Goal: Information Seeking & Learning: Get advice/opinions

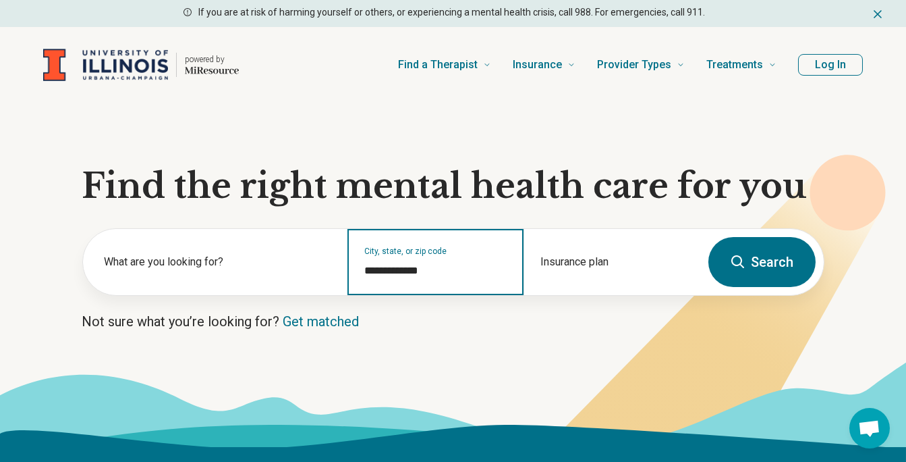
click at [431, 272] on input "**********" at bounding box center [435, 271] width 143 height 16
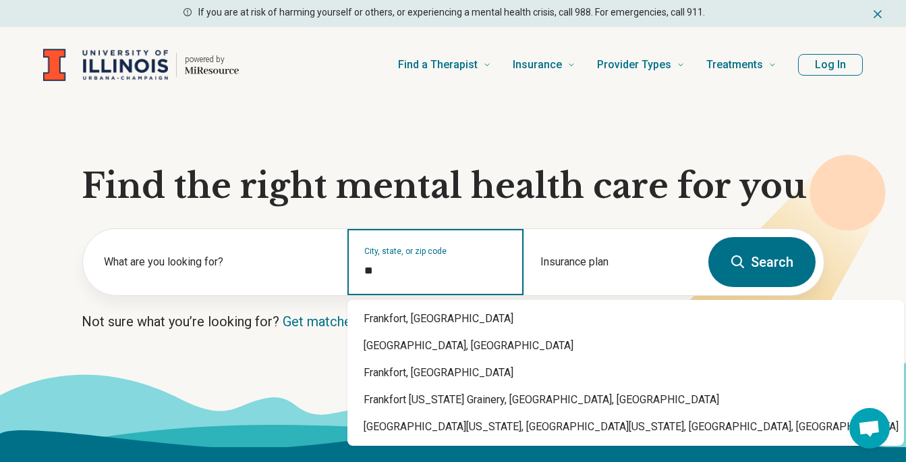
type input "*"
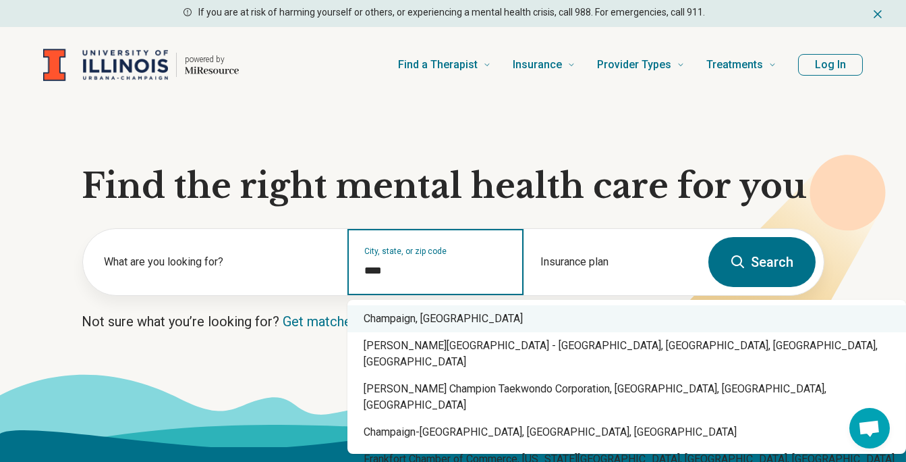
click at [411, 323] on div "Champaign, [GEOGRAPHIC_DATA]" at bounding box center [627, 318] width 559 height 27
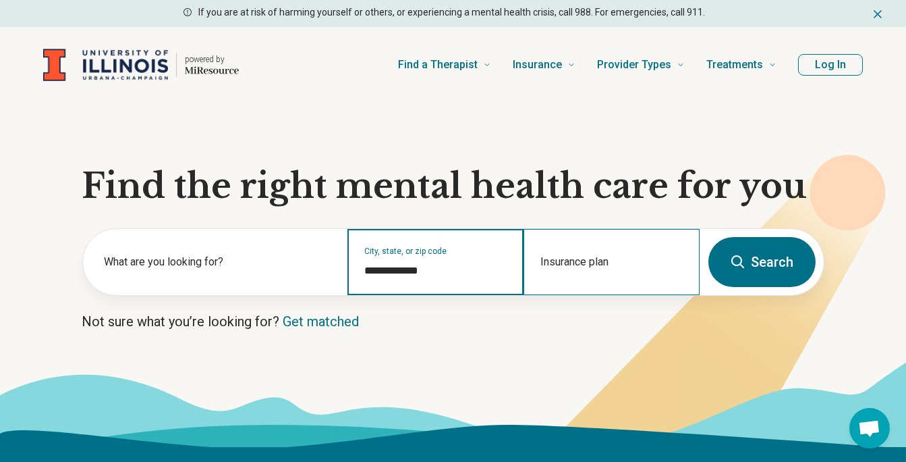
type input "**********"
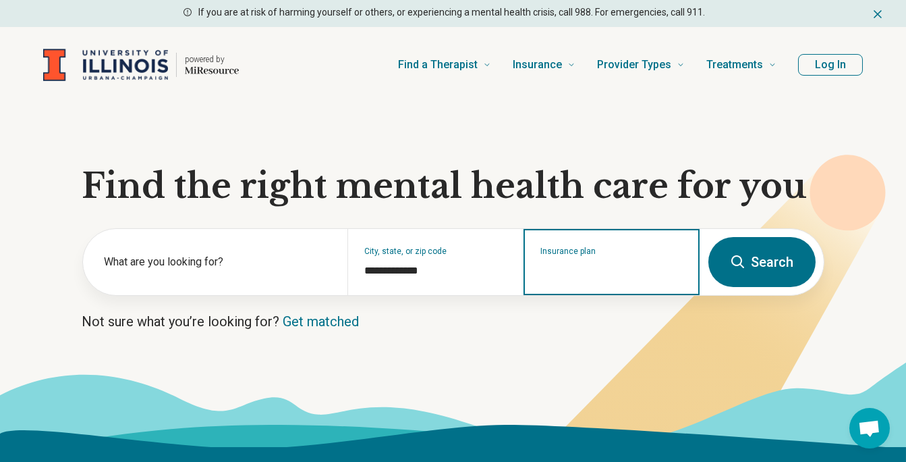
click at [606, 265] on input "Insurance plan" at bounding box center [612, 271] width 143 height 16
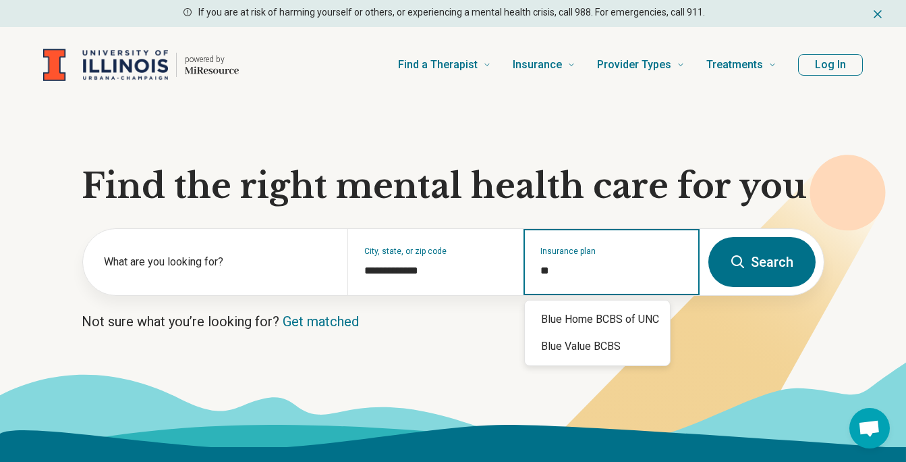
type input "*"
type input "*****"
click at [573, 320] on div "Anthem" at bounding box center [604, 319] width 159 height 27
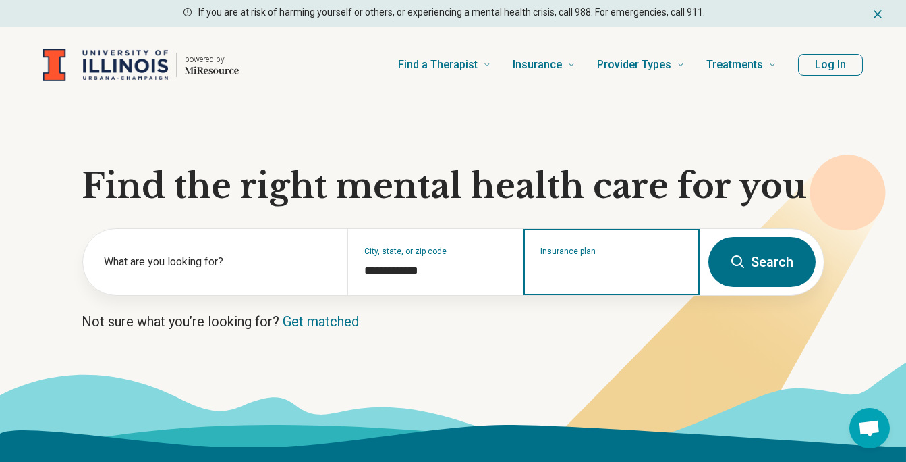
click at [599, 271] on input "Insurance plan" at bounding box center [612, 271] width 143 height 16
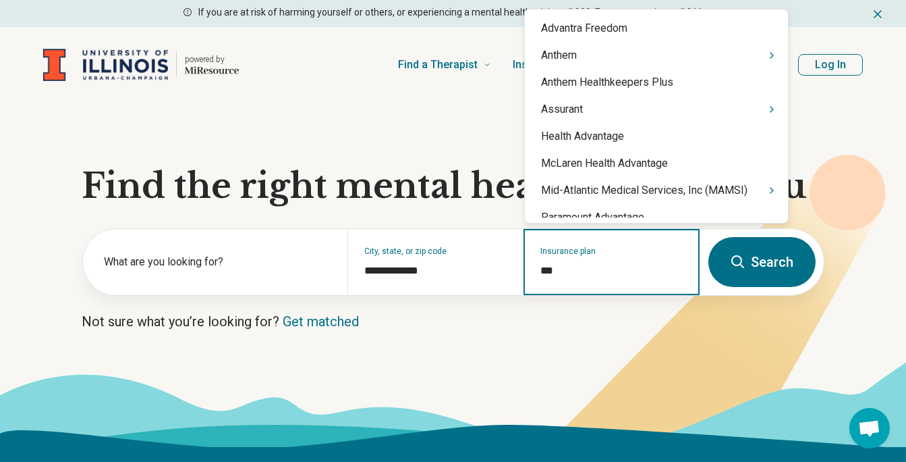
type input "****"
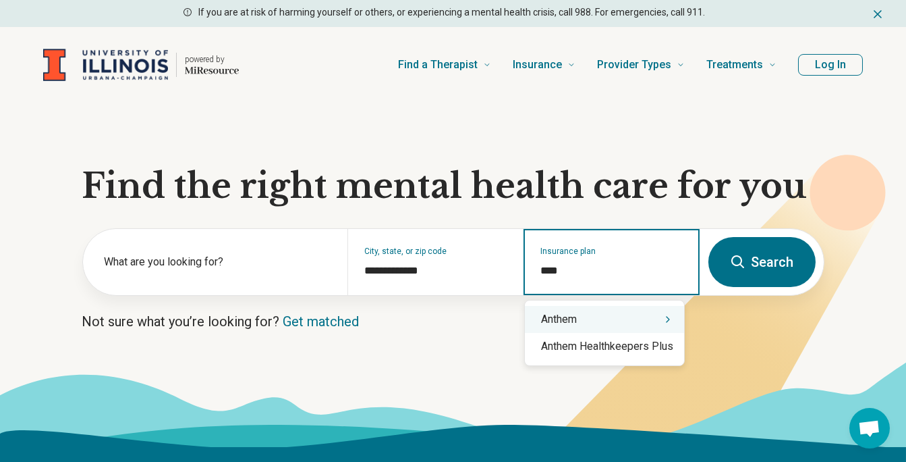
click at [569, 322] on div "Anthem" at bounding box center [604, 319] width 159 height 27
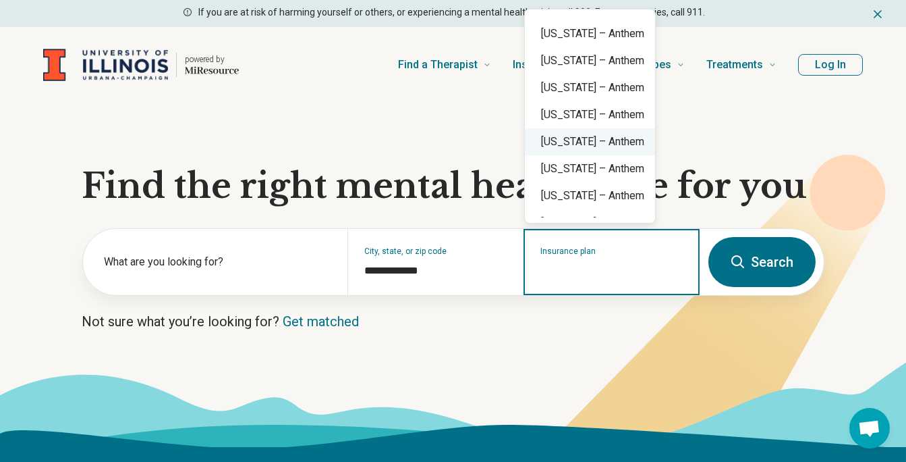
scroll to position [391, 0]
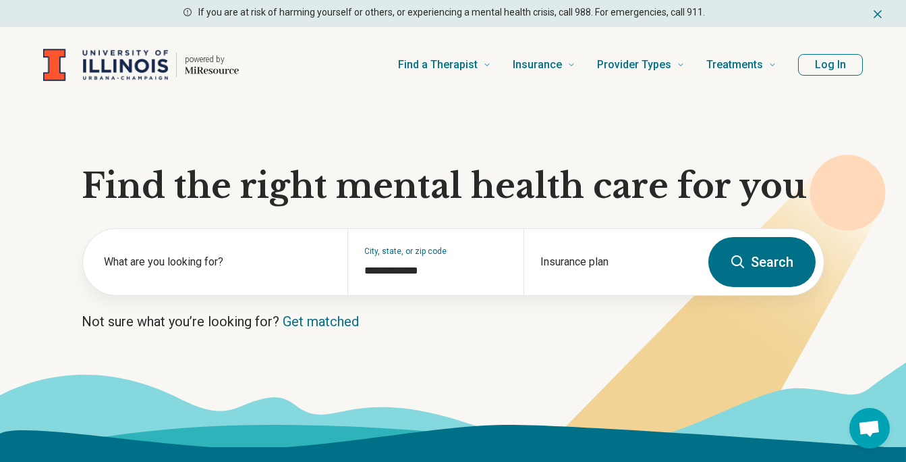
click at [788, 109] on section "**********" at bounding box center [453, 275] width 906 height 344
click at [136, 264] on label "What are you looking for?" at bounding box center [218, 262] width 227 height 16
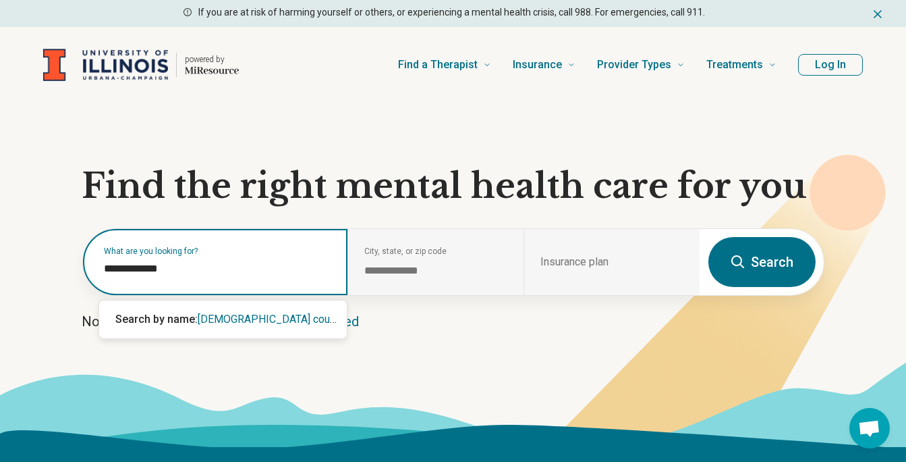
type input "**********"
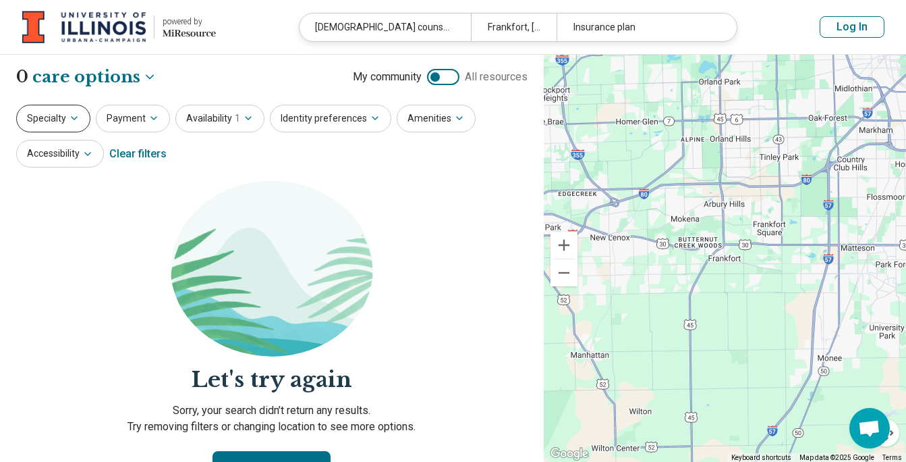
click at [58, 120] on button "Specialty" at bounding box center [53, 119] width 74 height 28
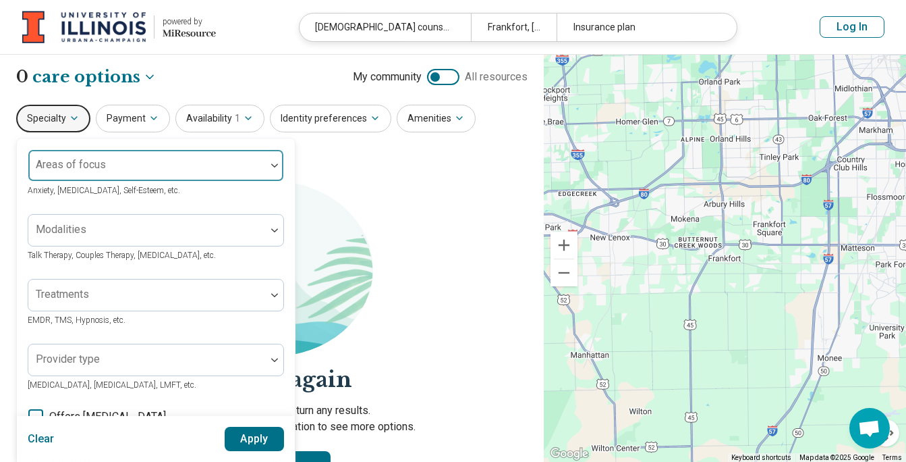
click at [75, 167] on div "Areas of focus" at bounding box center [156, 165] width 256 height 32
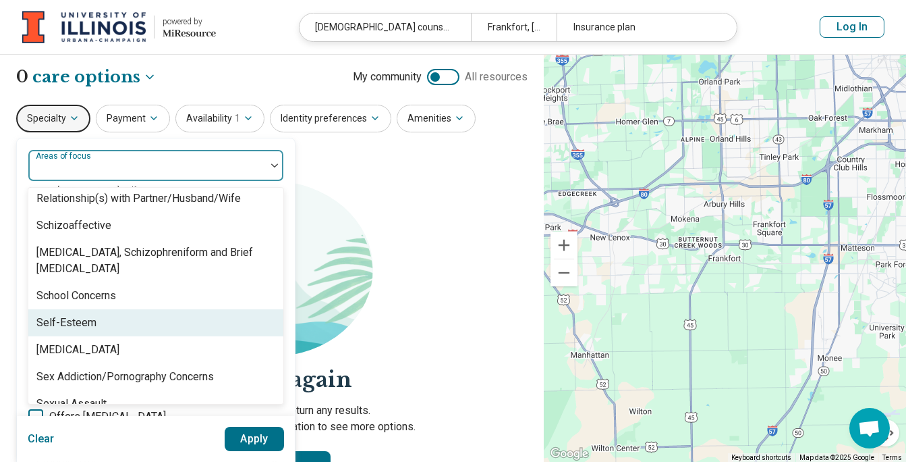
scroll to position [2227, 0]
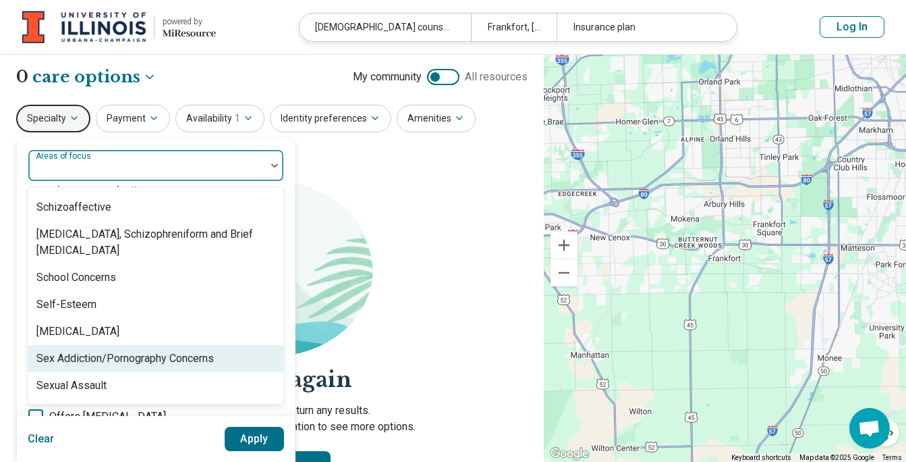
click at [178, 359] on div "Sex Addiction/Pornography Concerns" at bounding box center [125, 358] width 178 height 16
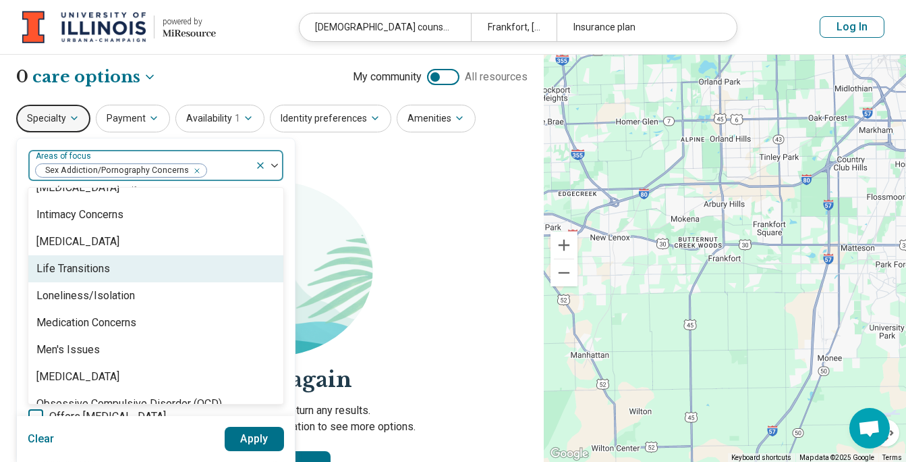
scroll to position [1349, 0]
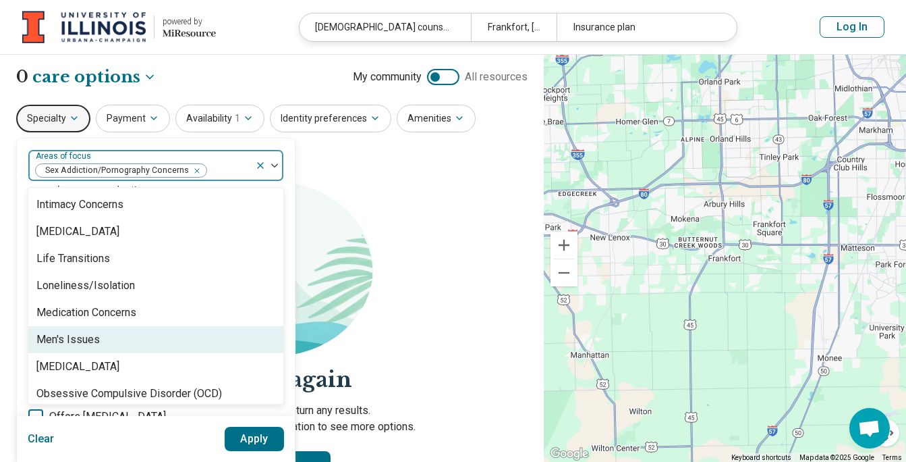
click at [64, 337] on div "Men's Issues" at bounding box center [67, 339] width 63 height 16
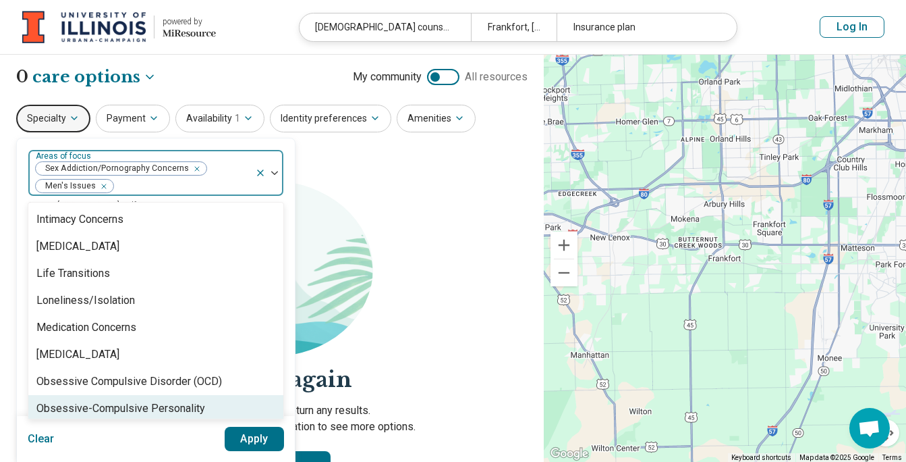
click at [261, 437] on button "Apply" at bounding box center [255, 439] width 60 height 24
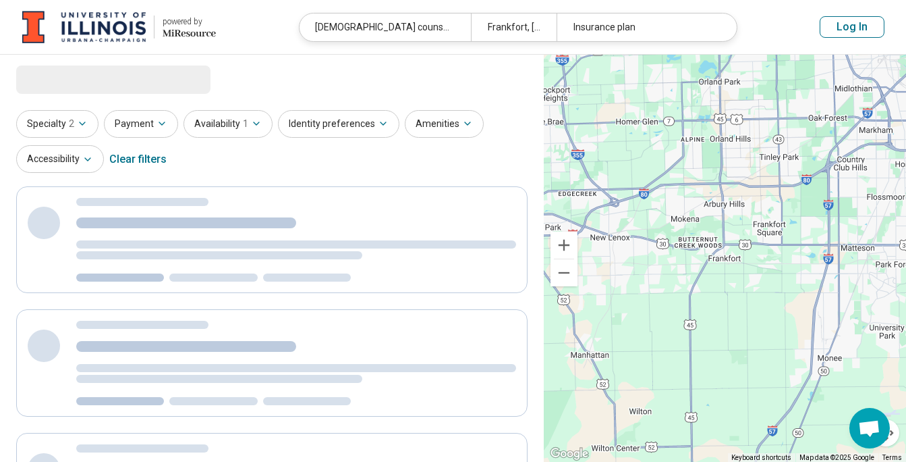
select select "***"
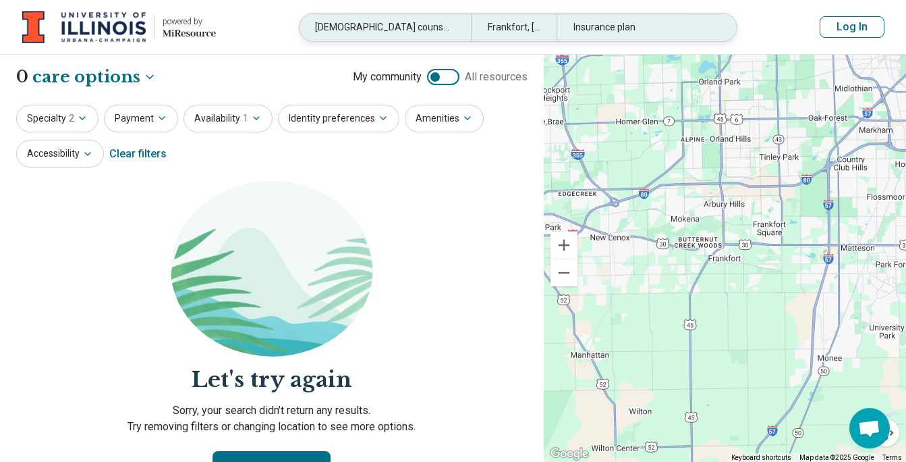
click at [527, 22] on div "Frankfort, IL" at bounding box center [514, 27] width 86 height 28
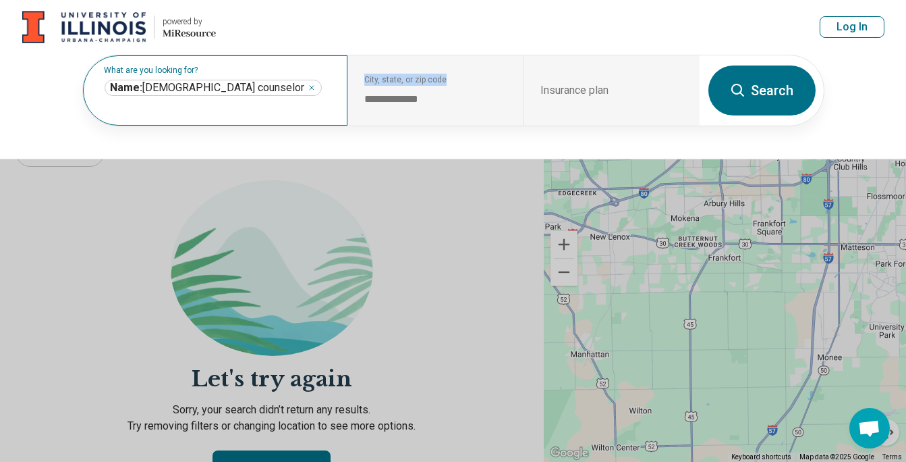
drag, startPoint x: 421, startPoint y: 92, endPoint x: 330, endPoint y: 101, distance: 91.5
click at [331, 100] on div "**********" at bounding box center [392, 90] width 618 height 70
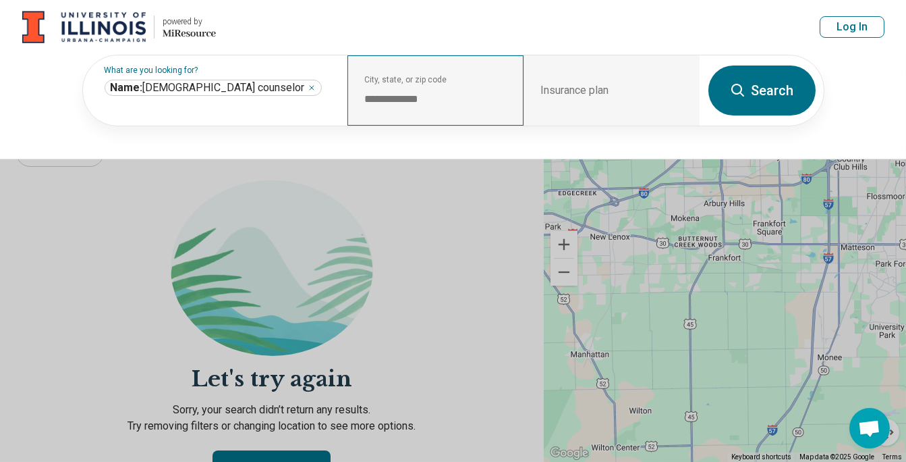
click at [408, 108] on div "**********" at bounding box center [436, 90] width 176 height 70
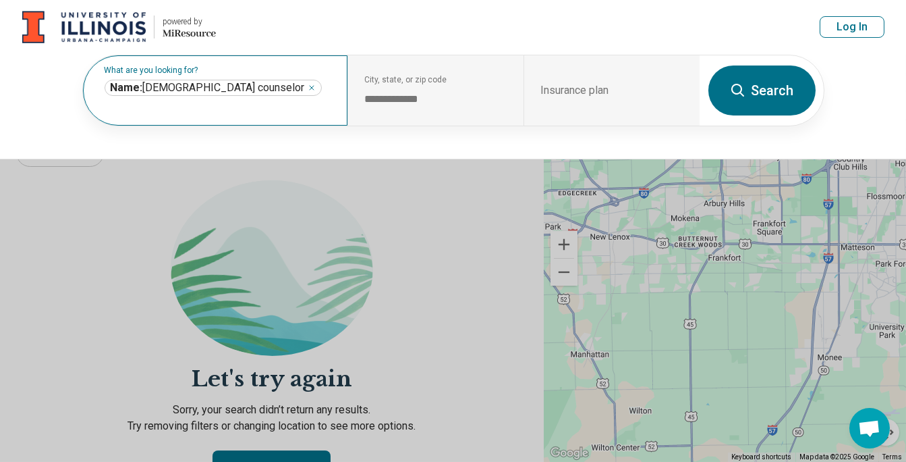
click at [236, 105] on div "**********" at bounding box center [215, 90] width 265 height 70
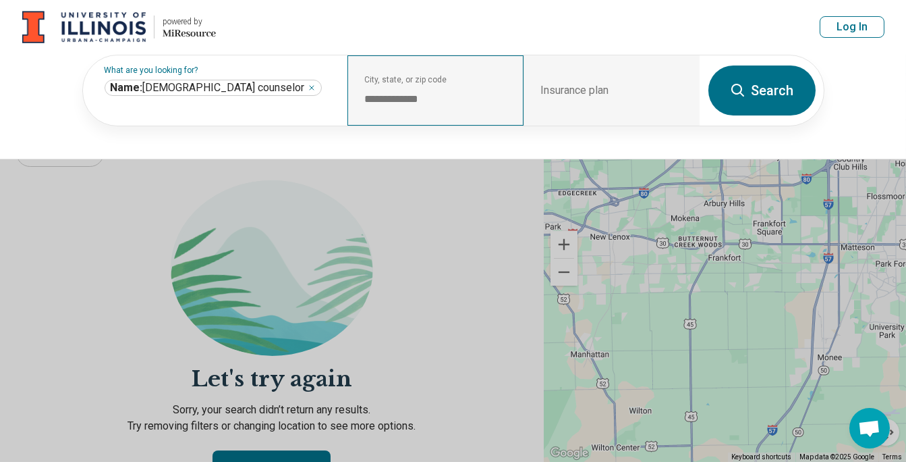
scroll to position [202, 0]
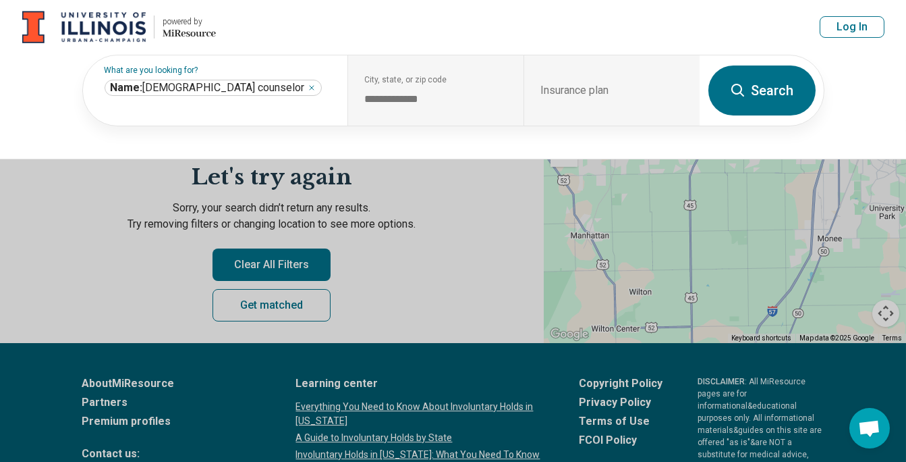
click at [283, 258] on button at bounding box center [453, 231] width 906 height 462
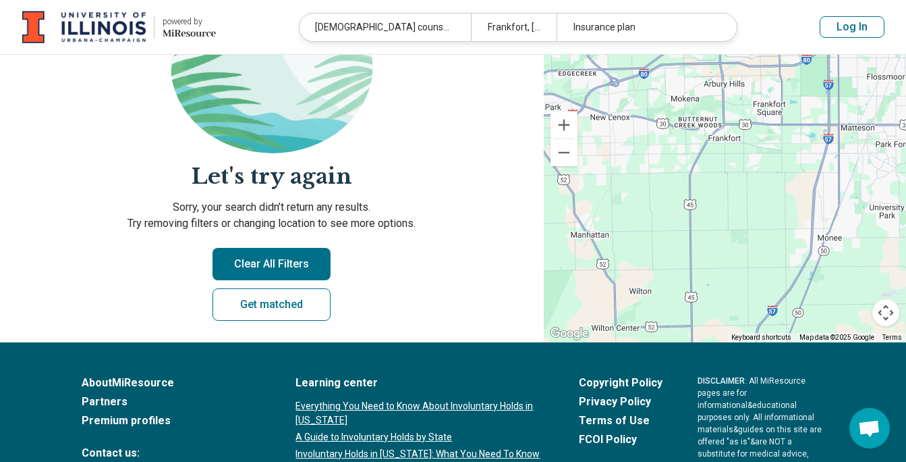
click at [282, 258] on button "Clear All Filters" at bounding box center [272, 264] width 118 height 32
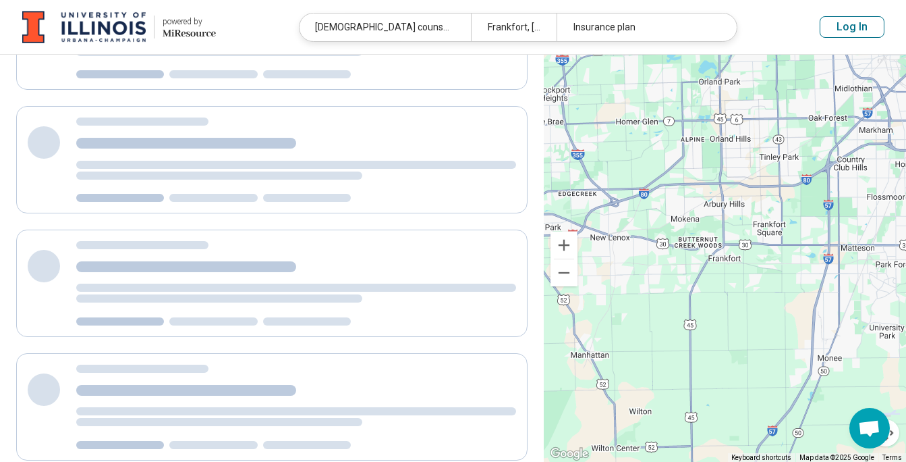
scroll to position [0, 0]
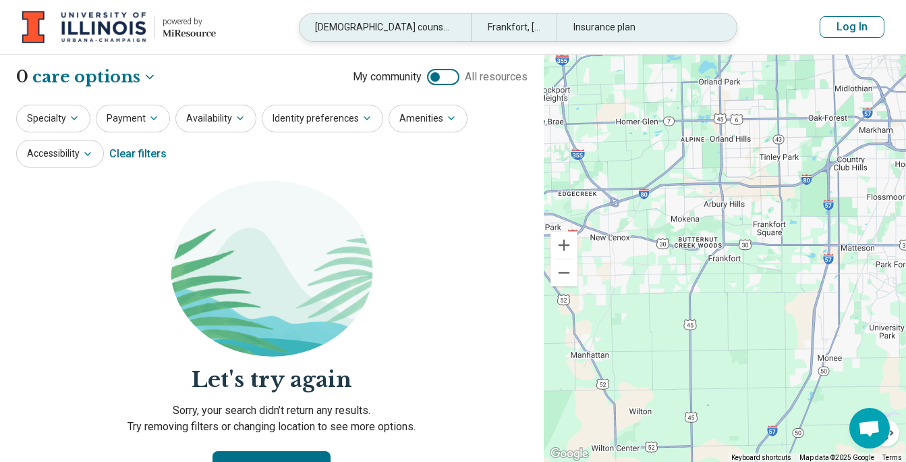
click at [504, 20] on div "Frankfort, IL" at bounding box center [514, 27] width 86 height 28
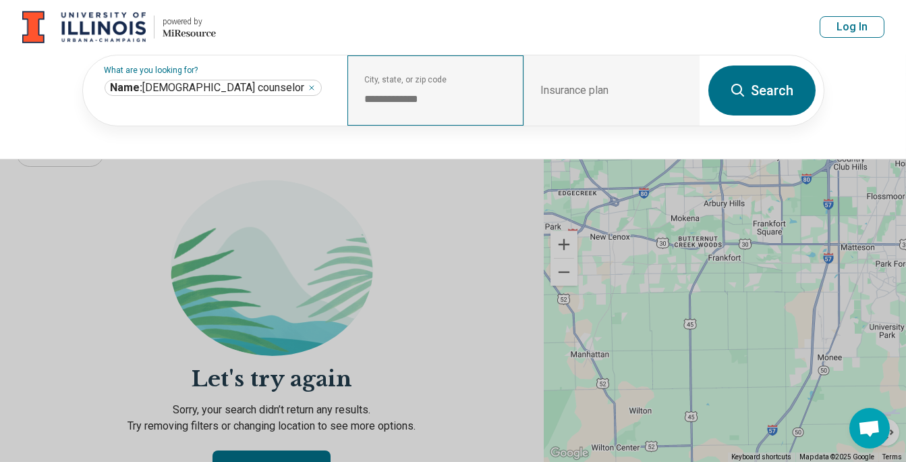
click at [427, 84] on div "**********" at bounding box center [436, 90] width 176 height 70
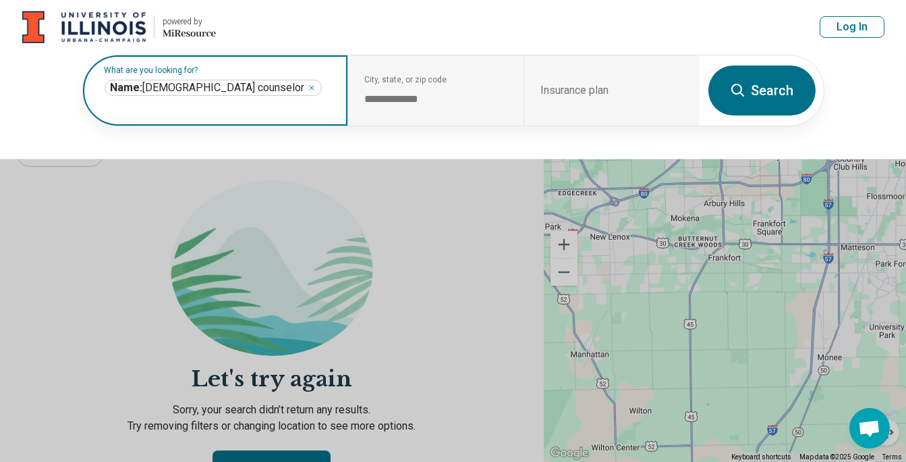
click at [308, 92] on icon "Remove" at bounding box center [312, 88] width 8 height 8
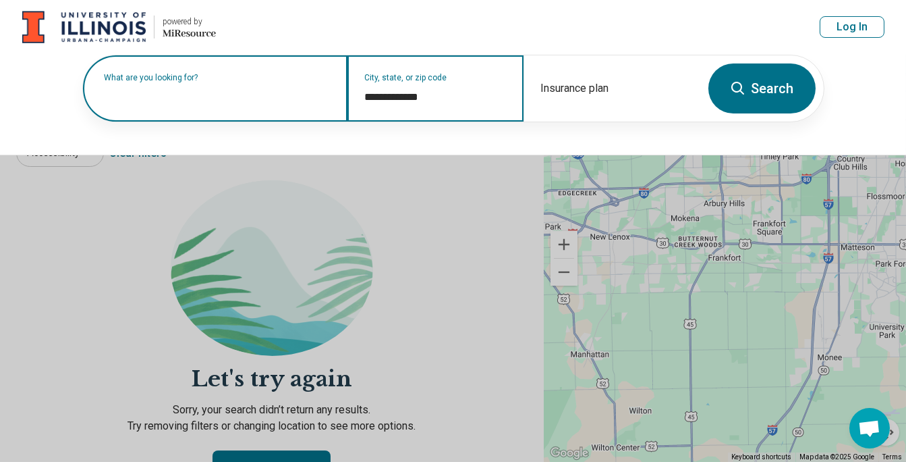
click at [412, 98] on input "**********" at bounding box center [435, 97] width 143 height 16
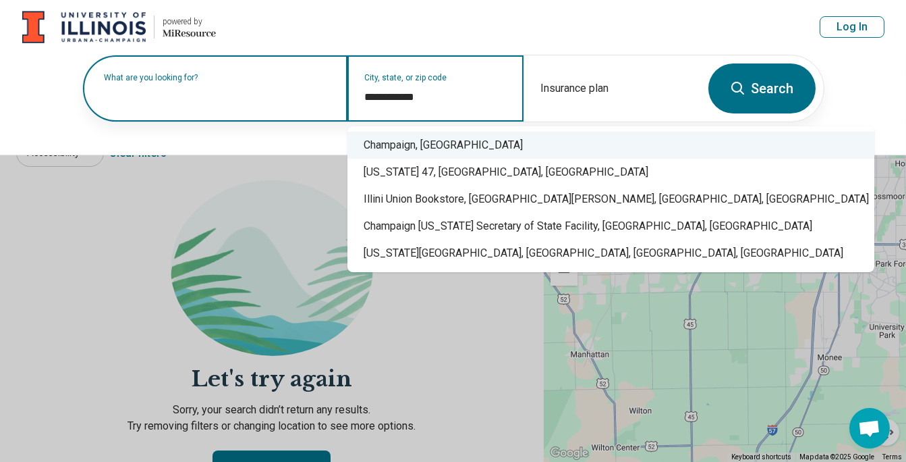
click at [400, 145] on div "Champaign, [GEOGRAPHIC_DATA]" at bounding box center [611, 145] width 527 height 27
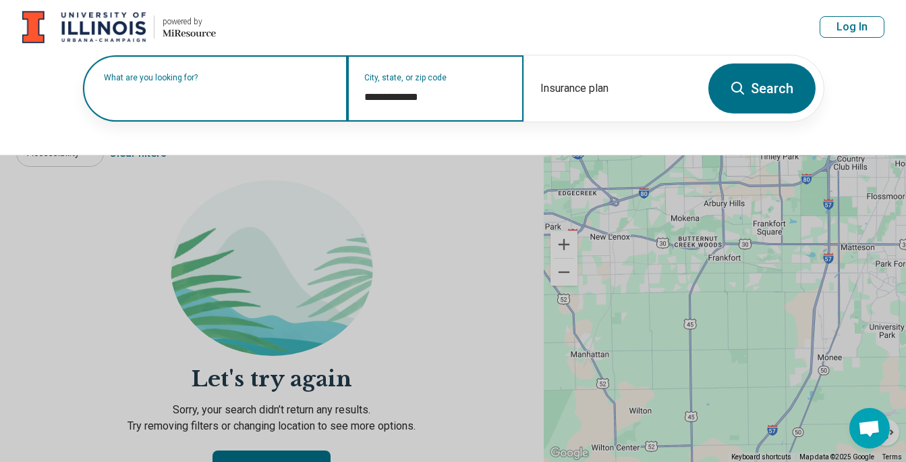
type input "**********"
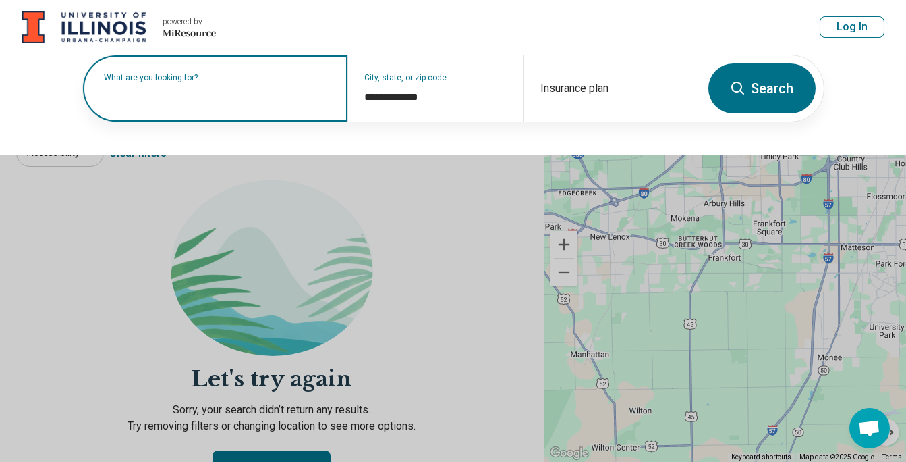
click at [202, 105] on div "What are you looking for?" at bounding box center [215, 88] width 265 height 66
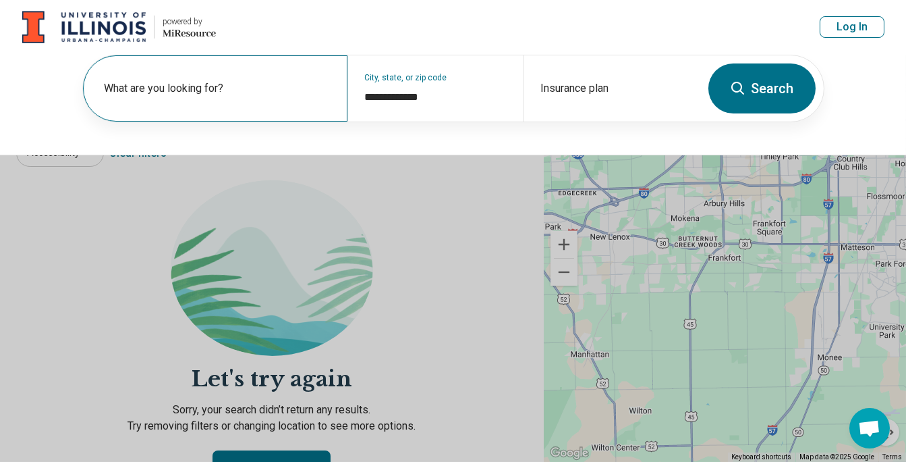
click at [202, 105] on div "What are you looking for?" at bounding box center [215, 88] width 265 height 66
click at [765, 109] on button "Search" at bounding box center [762, 88] width 107 height 50
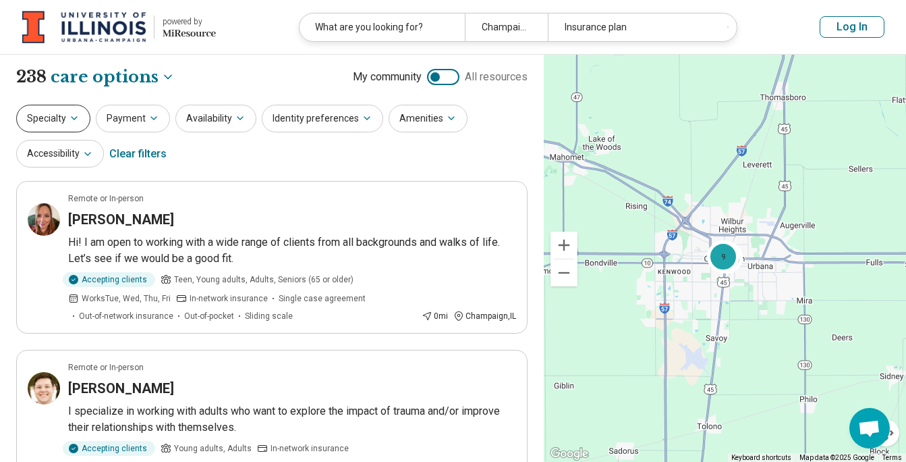
click at [70, 114] on icon "button" at bounding box center [74, 118] width 11 height 11
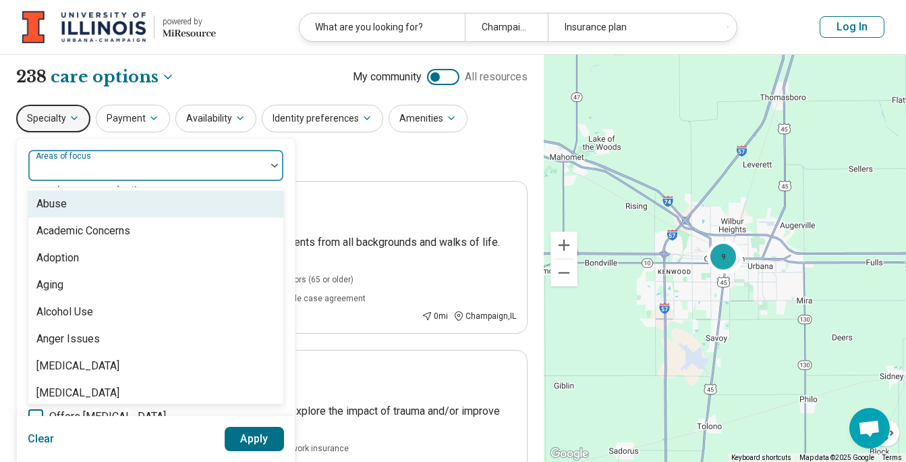
click at [82, 167] on div "Areas of focus" at bounding box center [156, 165] width 256 height 32
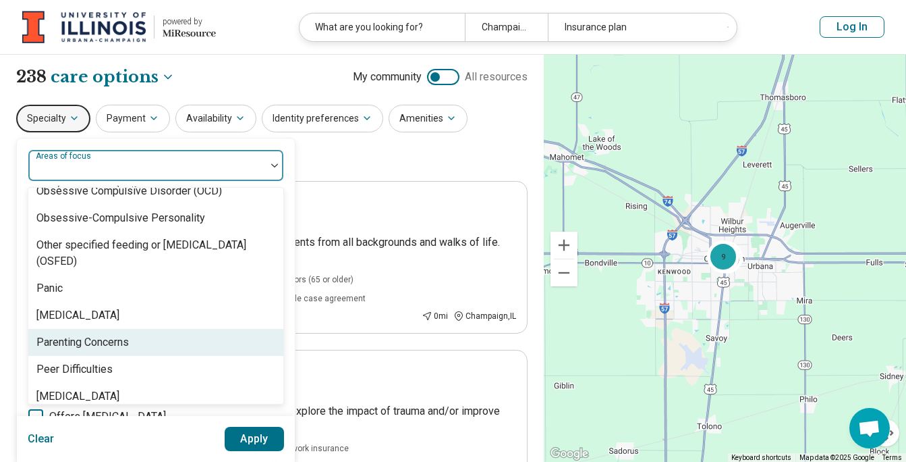
scroll to position [1484, 0]
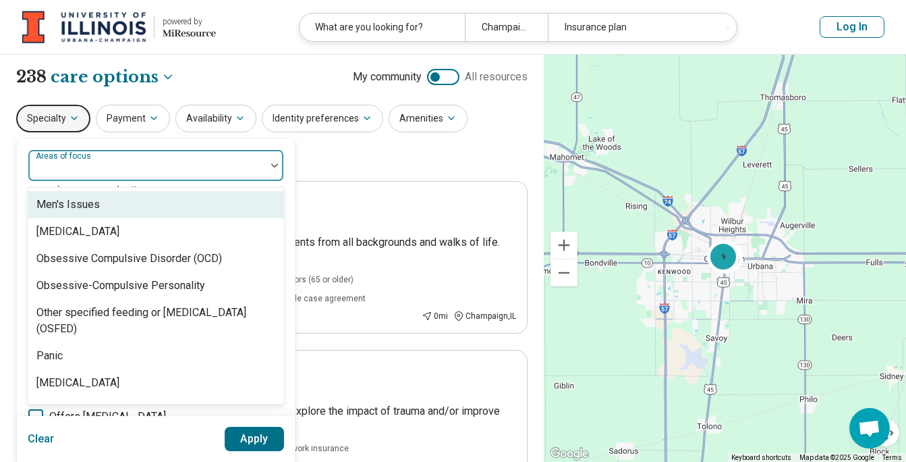
click at [70, 209] on div "Men's Issues" at bounding box center [67, 204] width 63 height 16
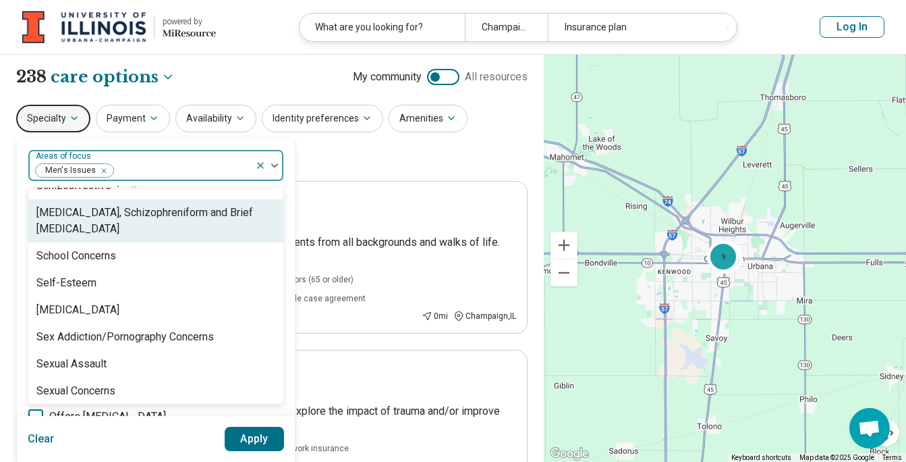
scroll to position [2227, 0]
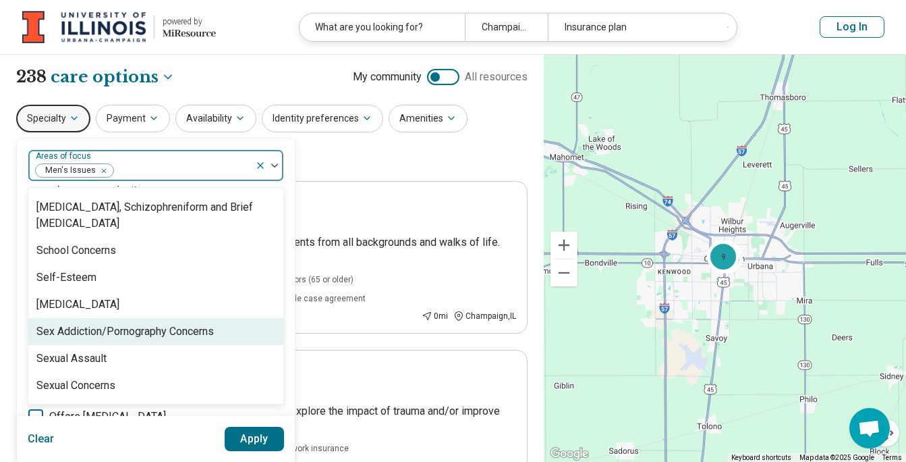
click at [124, 331] on div "Sex Addiction/Pornography Concerns" at bounding box center [125, 331] width 178 height 16
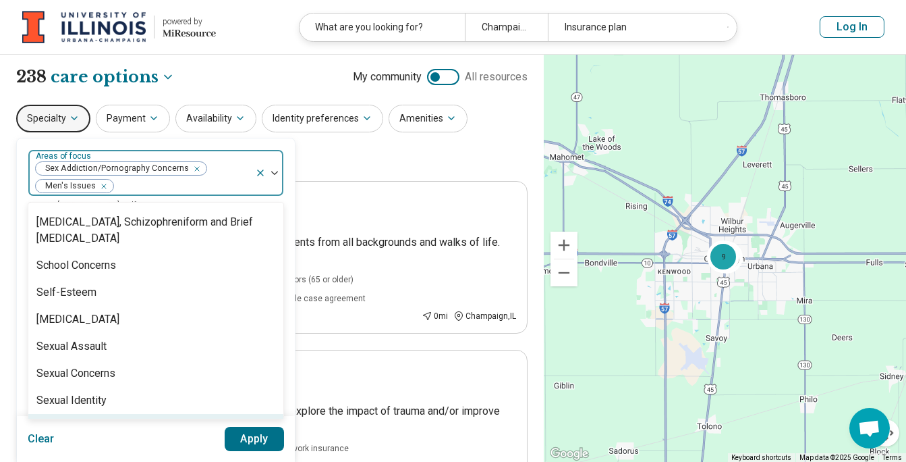
click at [259, 445] on button "Apply" at bounding box center [255, 439] width 60 height 24
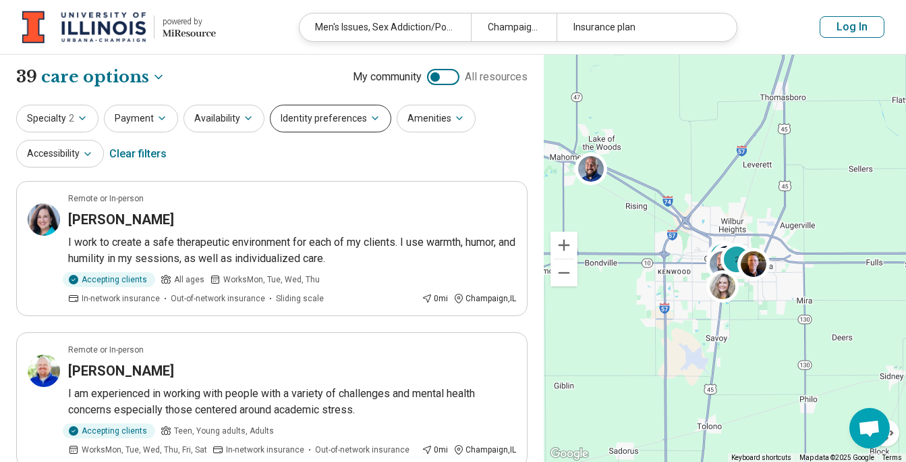
click at [342, 121] on button "Identity preferences" at bounding box center [330, 119] width 121 height 28
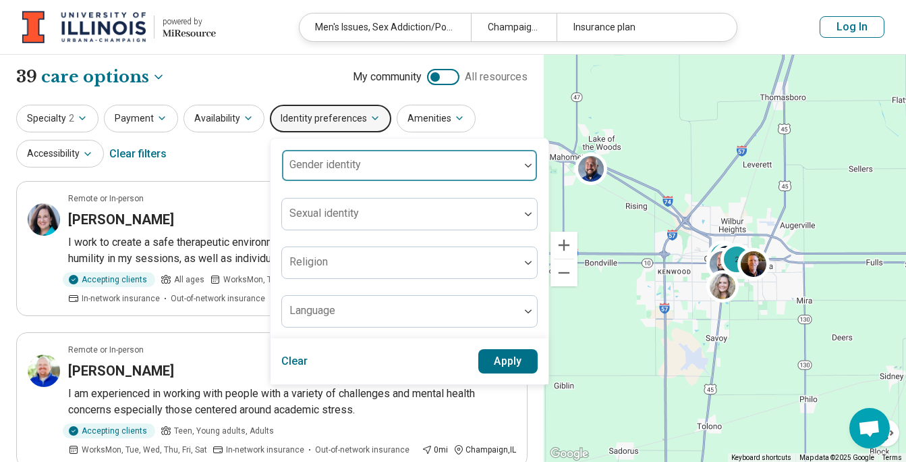
click at [334, 162] on div "Gender identity" at bounding box center [409, 165] width 256 height 32
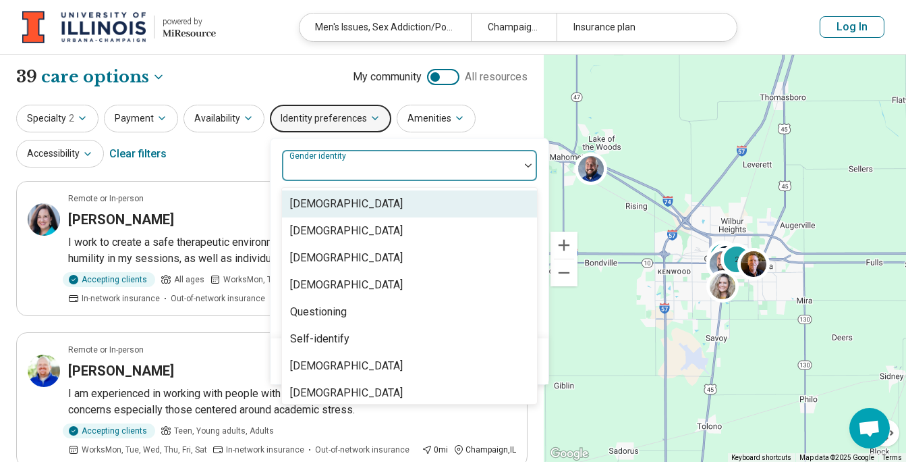
click at [498, 110] on div "Specialty 2 Payment Availability Identity preferences 8 results available. Use …" at bounding box center [272, 137] width 512 height 65
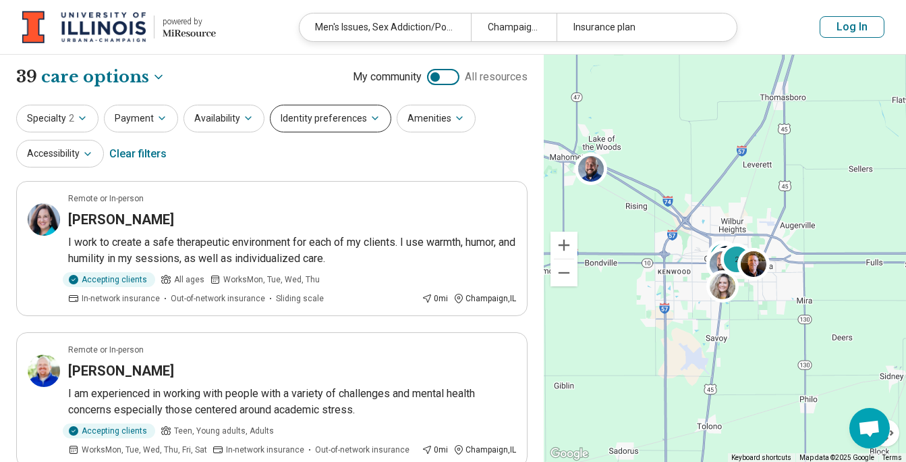
click at [370, 119] on icon "button" at bounding box center [375, 118] width 11 height 11
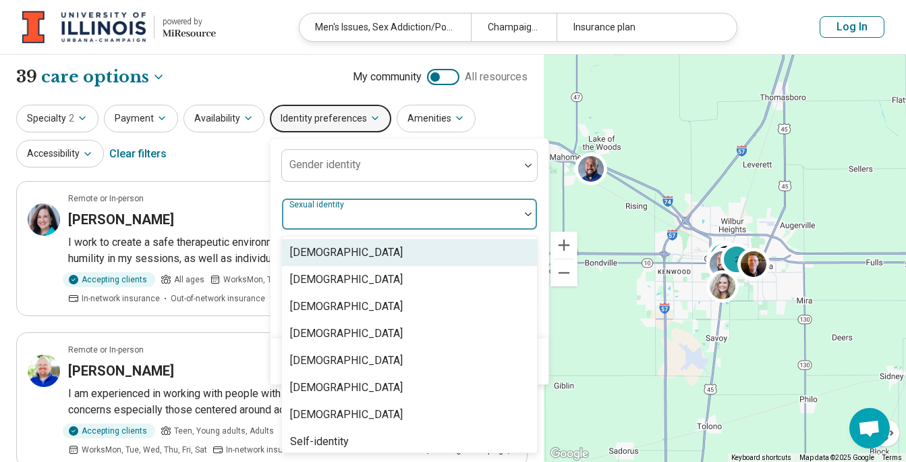
click at [342, 213] on div "Sexual identity" at bounding box center [409, 214] width 256 height 32
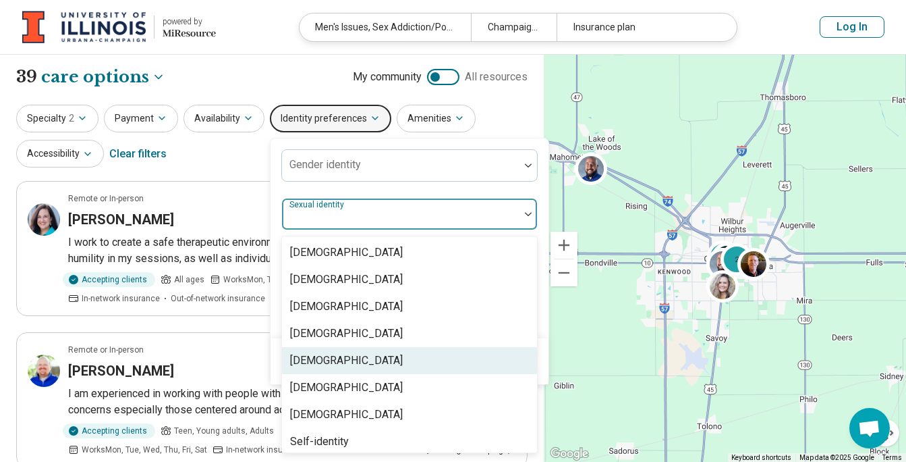
scroll to position [5, 0]
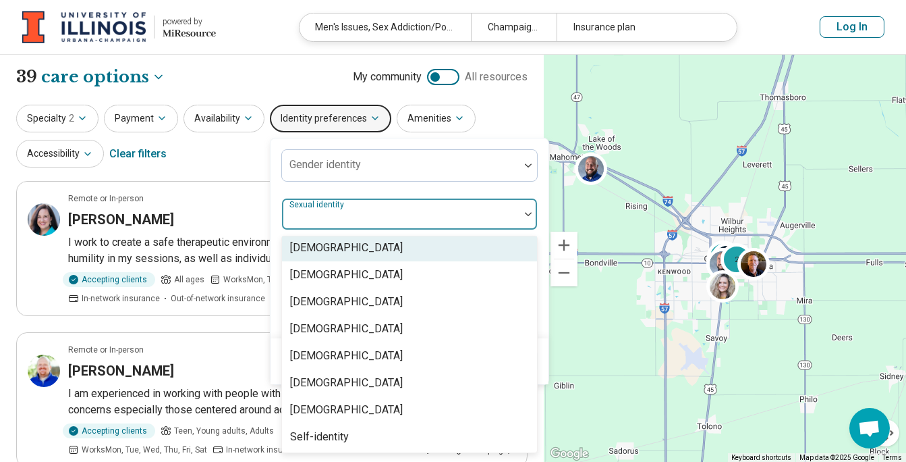
click at [499, 109] on div "Specialty 2 Payment Availability Identity preferences Gender identity 8 results…" at bounding box center [272, 137] width 512 height 65
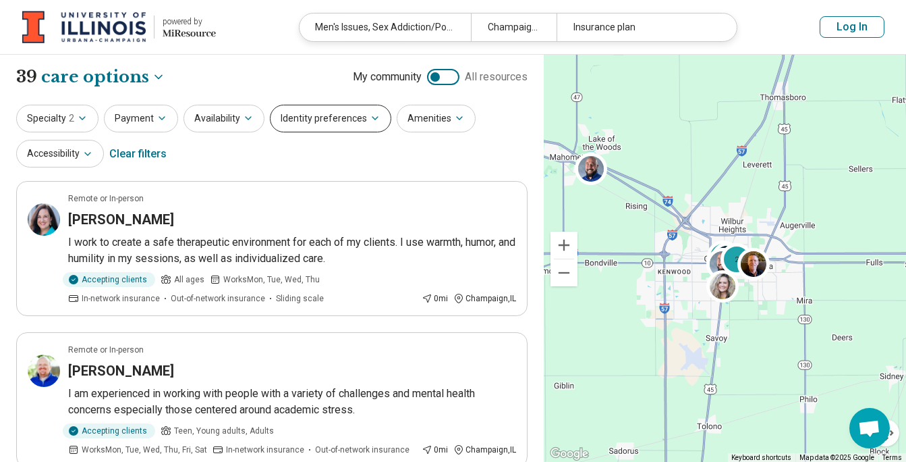
click at [335, 120] on button "Identity preferences" at bounding box center [330, 119] width 121 height 28
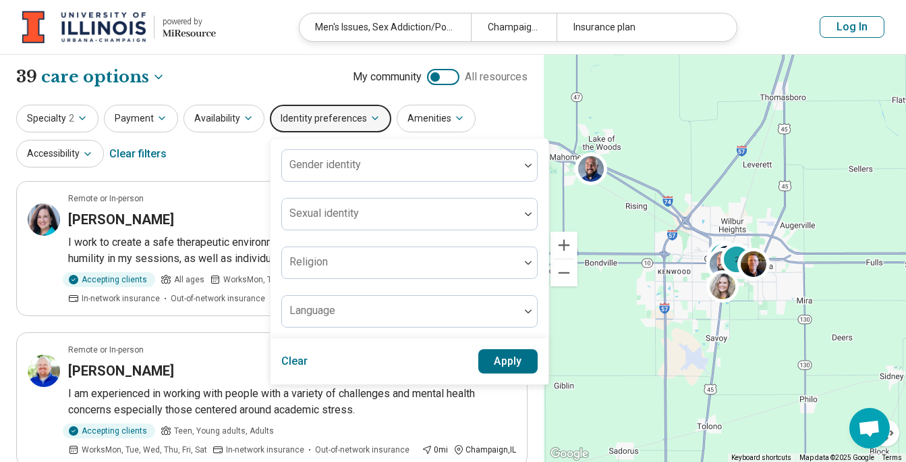
click at [209, 156] on div "Specialty 2 Payment Availability Identity preferences Gender identity Sexual id…" at bounding box center [272, 137] width 512 height 65
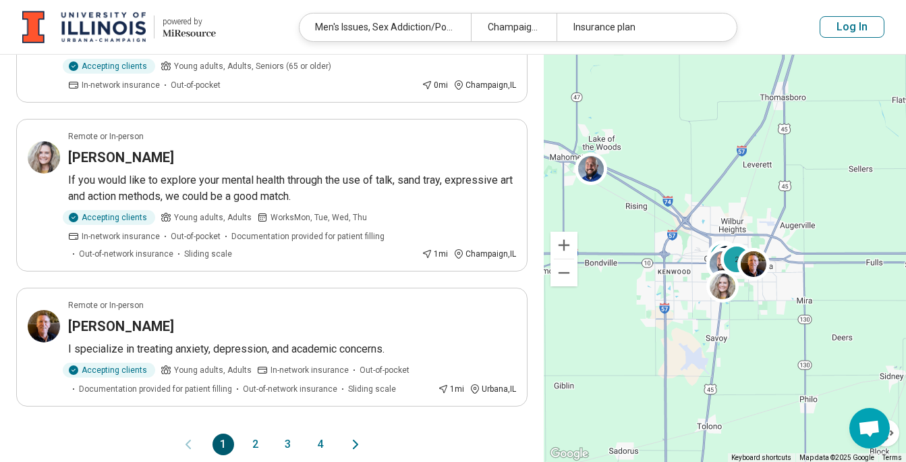
scroll to position [1349, 0]
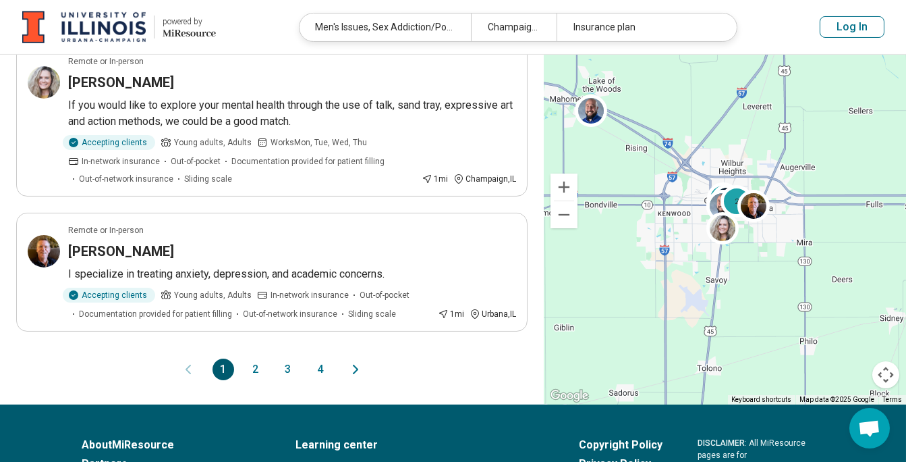
click at [259, 361] on button "2" at bounding box center [256, 369] width 22 height 22
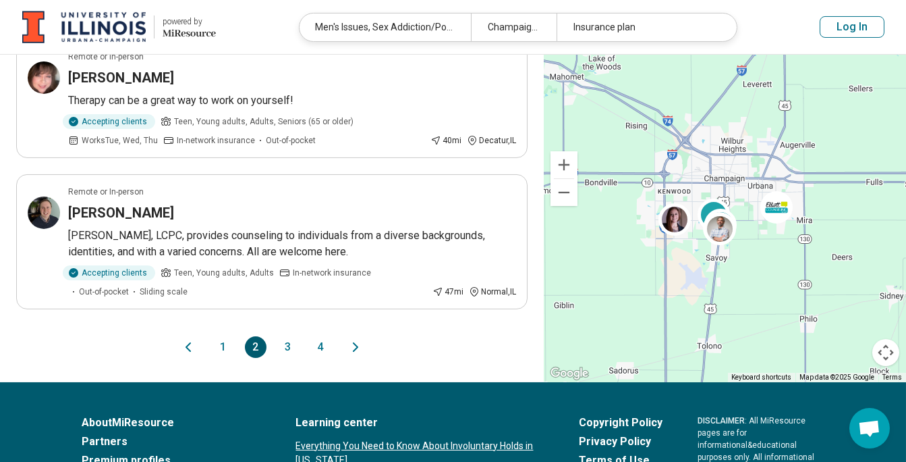
scroll to position [1484, 0]
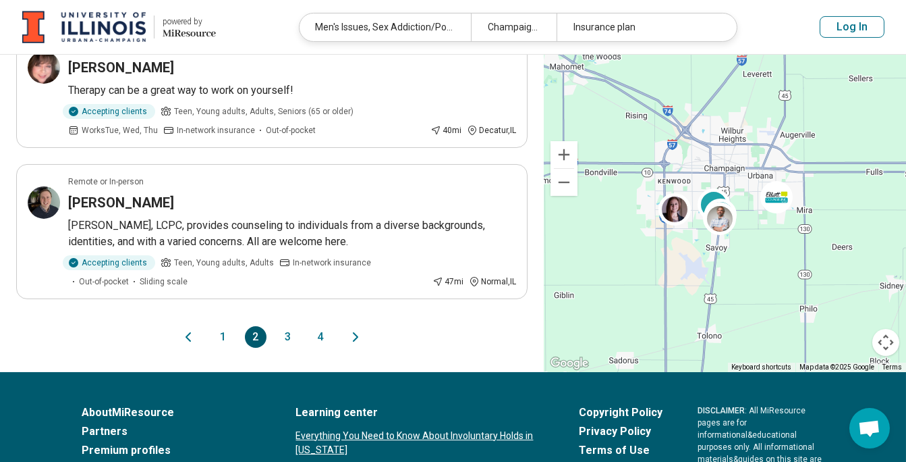
click at [282, 328] on button "3" at bounding box center [288, 337] width 22 height 22
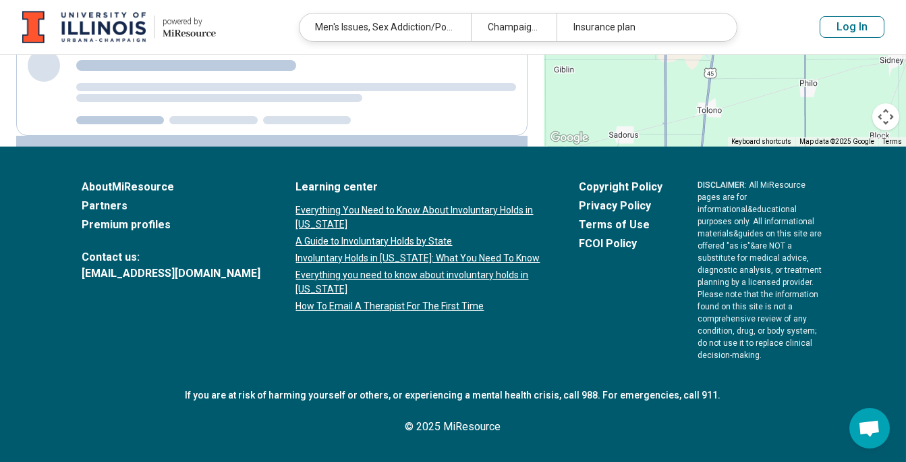
scroll to position [0, 0]
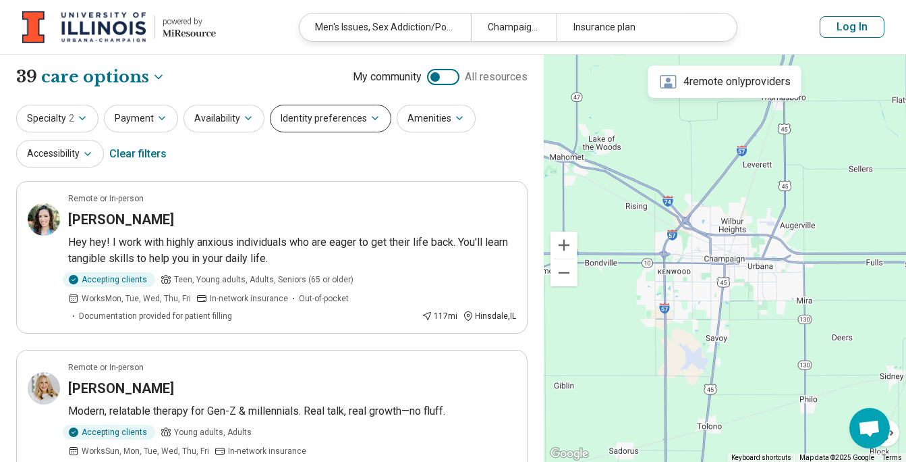
click at [356, 119] on button "Identity preferences" at bounding box center [330, 119] width 121 height 28
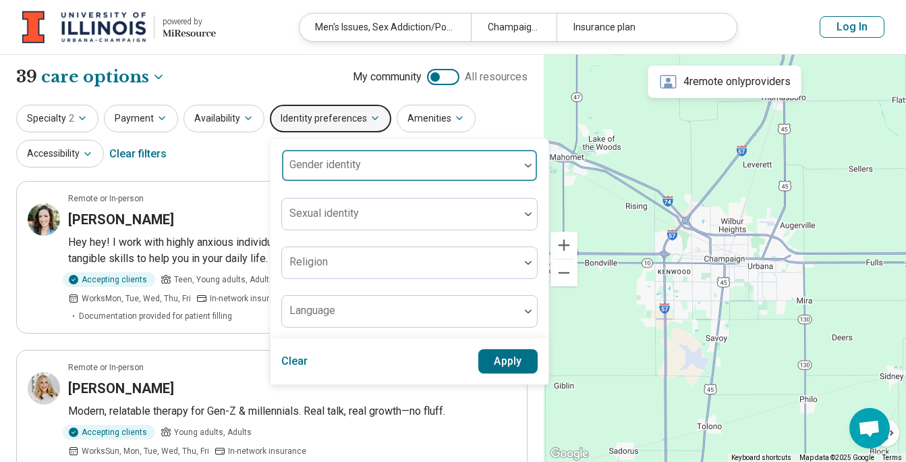
click at [320, 167] on div "Gender identity" at bounding box center [409, 165] width 256 height 32
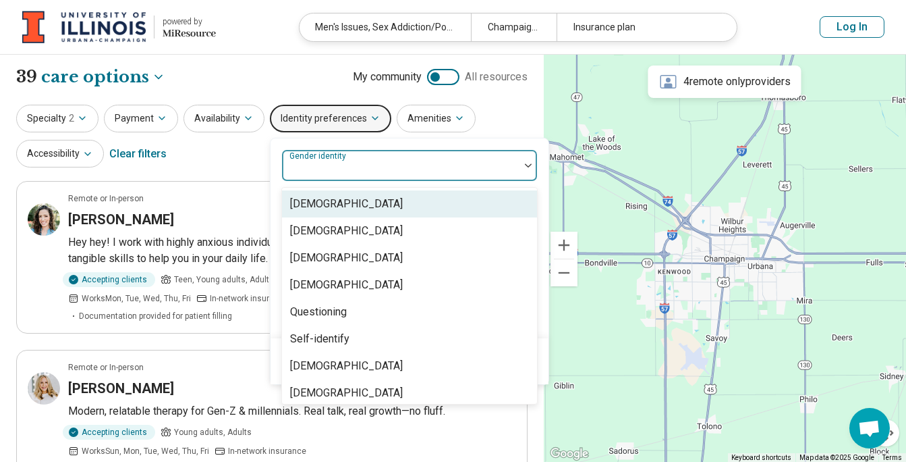
click at [326, 203] on div "[DEMOGRAPHIC_DATA]" at bounding box center [346, 204] width 113 height 16
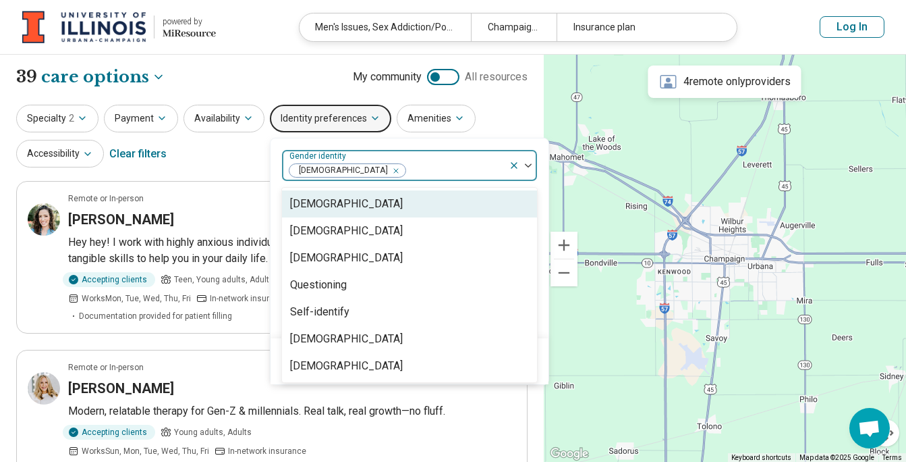
click at [505, 121] on div "Specialty 2 Payment Availability Identity preferences option Cisgender Man, sel…" at bounding box center [272, 137] width 512 height 65
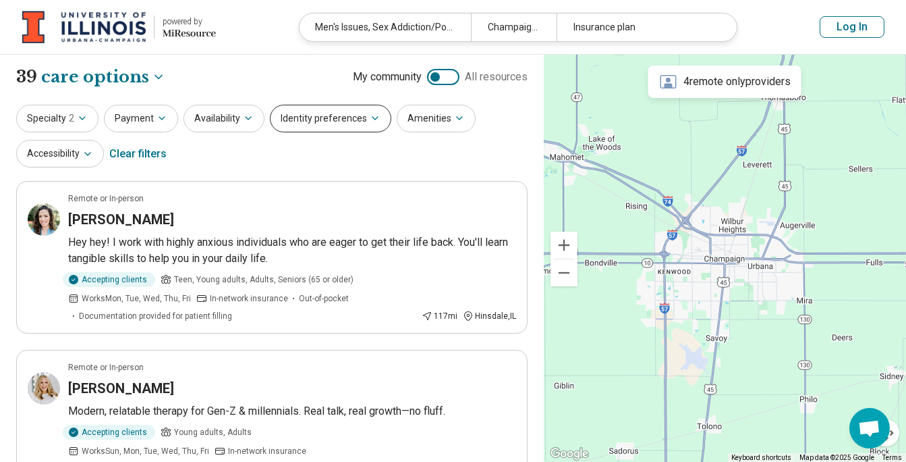
click at [337, 123] on button "Identity preferences" at bounding box center [330, 119] width 121 height 28
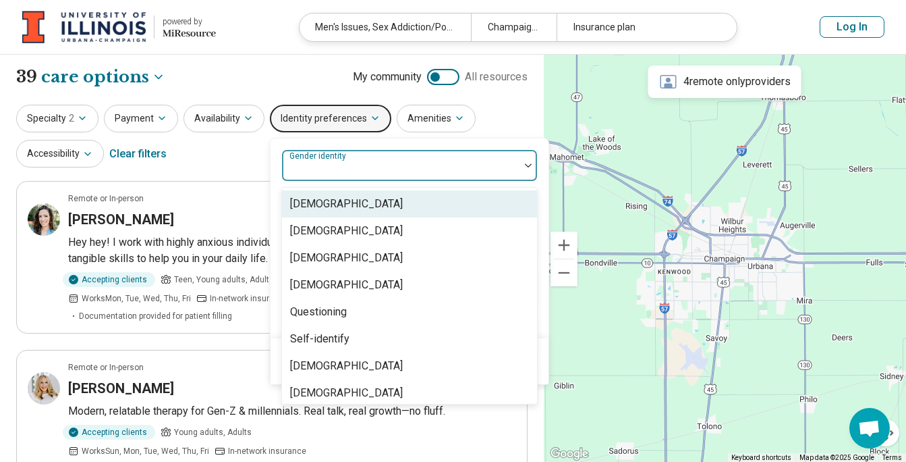
click at [336, 165] on div "Gender identity" at bounding box center [409, 165] width 256 height 32
click at [308, 202] on div "[DEMOGRAPHIC_DATA]" at bounding box center [346, 204] width 113 height 16
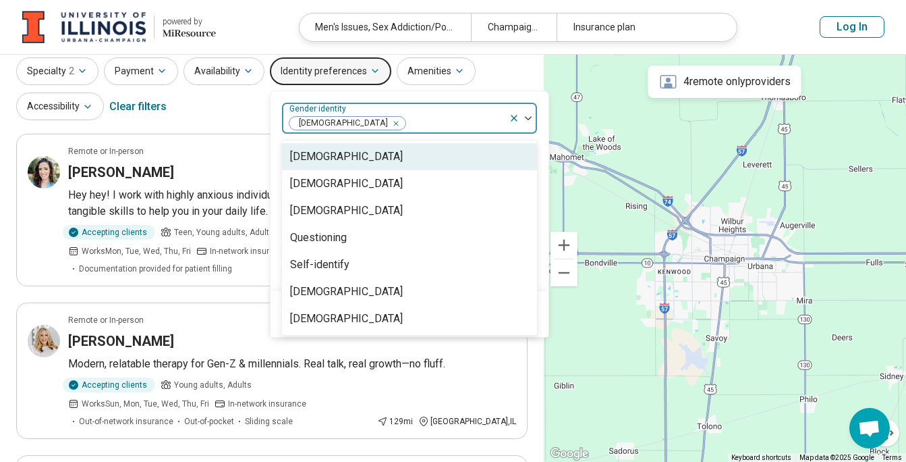
scroll to position [67, 0]
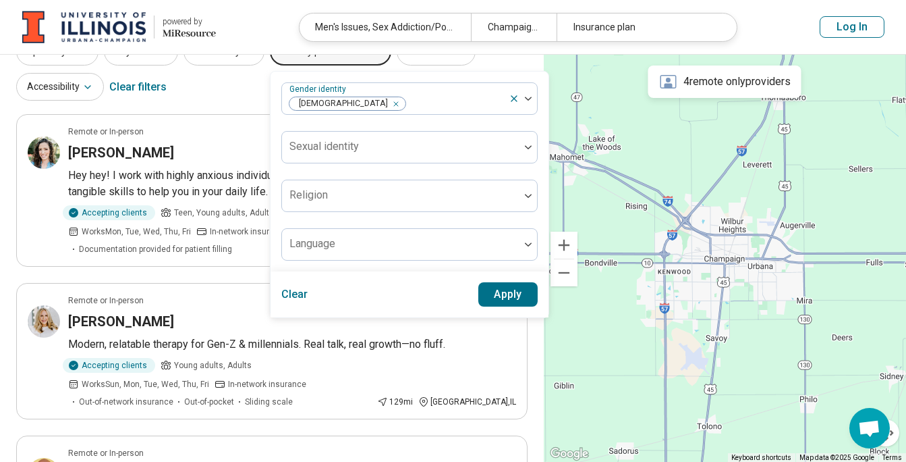
click at [230, 94] on div "Specialty 2 Payment Availability Identity preferences Gender identity Cisgender…" at bounding box center [272, 70] width 512 height 65
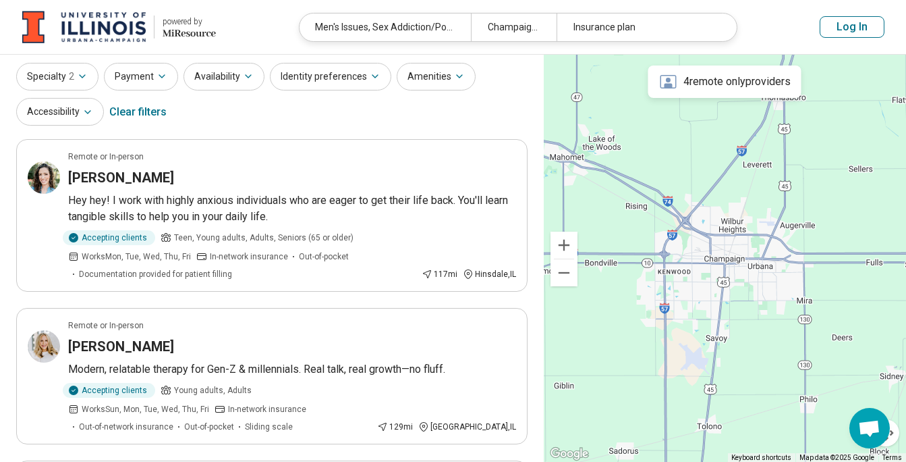
scroll to position [0, 0]
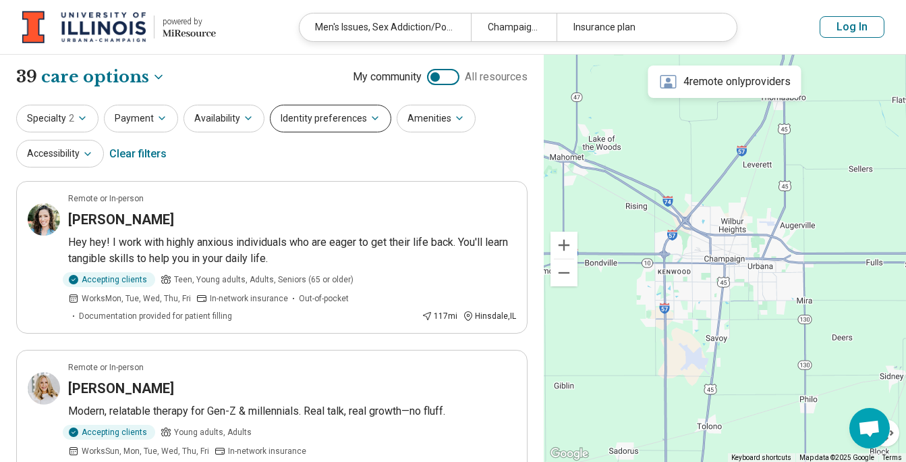
click at [310, 128] on button "Identity preferences" at bounding box center [330, 119] width 121 height 28
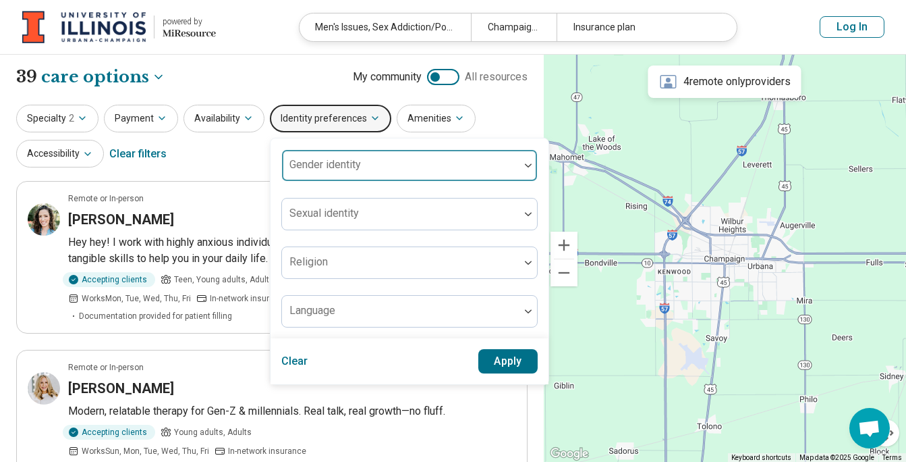
click at [315, 159] on label "Gender identity" at bounding box center [326, 164] width 72 height 13
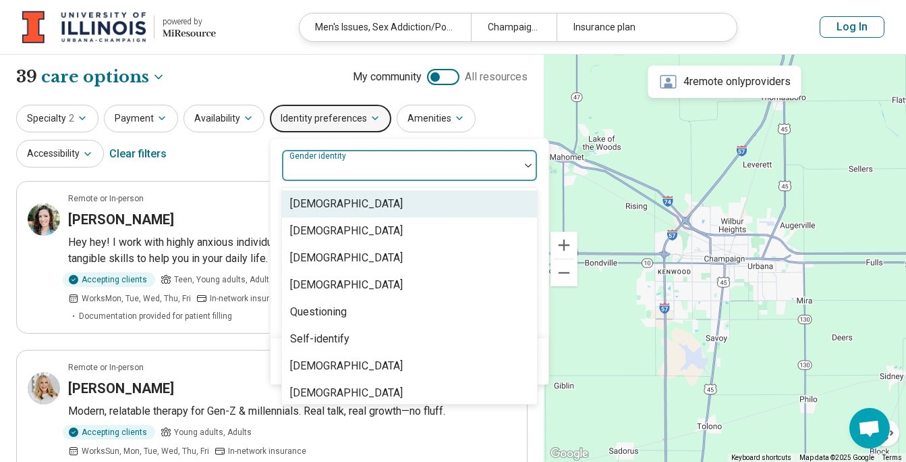
click at [302, 204] on div "[DEMOGRAPHIC_DATA]" at bounding box center [346, 204] width 113 height 16
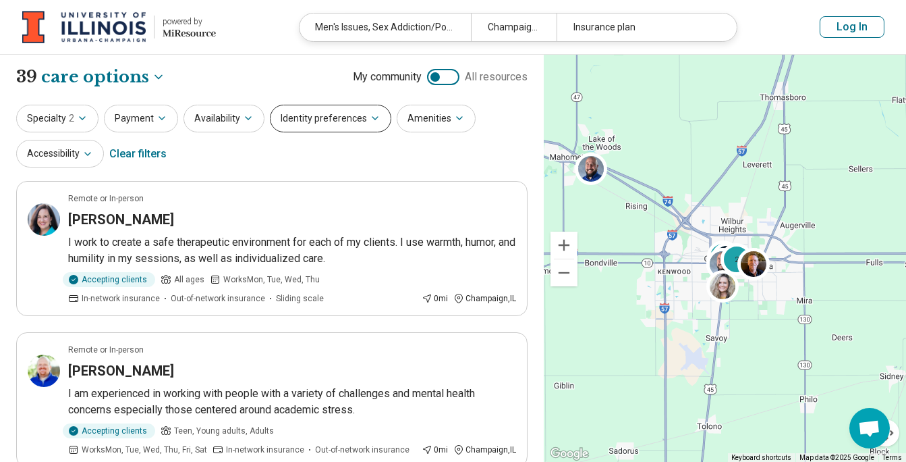
click at [343, 108] on button "Identity preferences" at bounding box center [330, 119] width 121 height 28
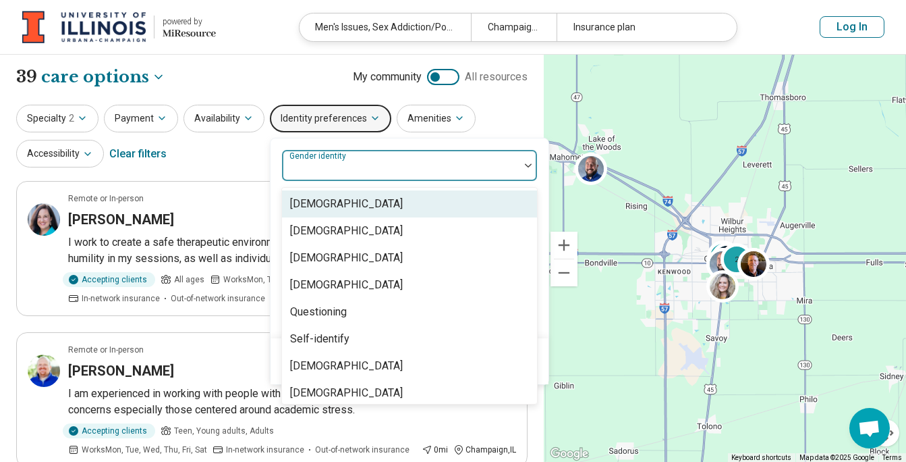
click at [348, 167] on div "Gender identity" at bounding box center [409, 165] width 256 height 32
click at [338, 202] on div "[DEMOGRAPHIC_DATA]" at bounding box center [346, 204] width 113 height 16
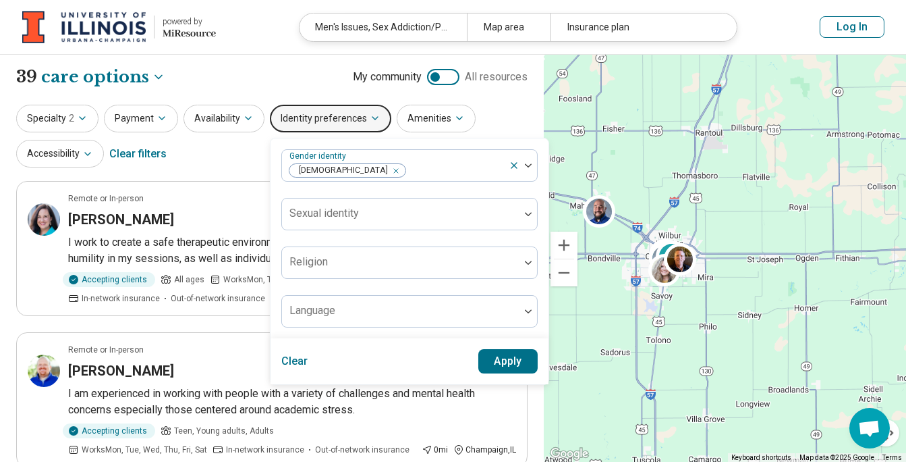
click at [434, 70] on div at bounding box center [443, 77] width 32 height 16
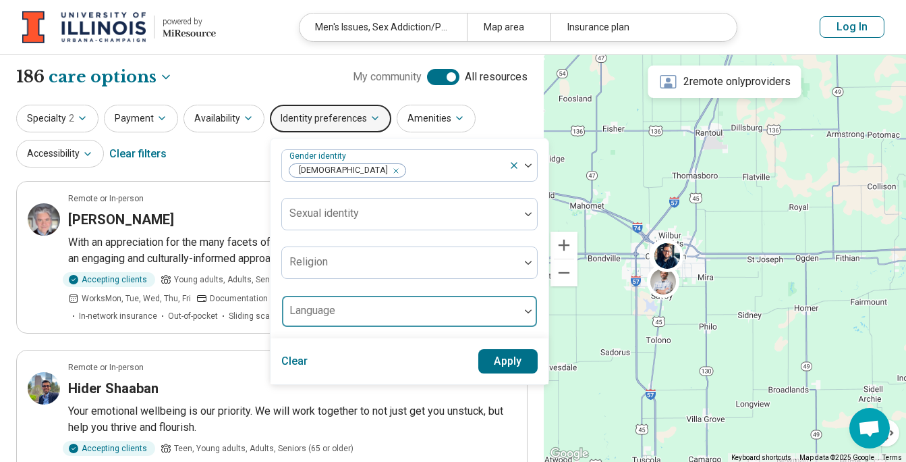
click at [437, 316] on div at bounding box center [401, 316] width 227 height 19
click at [500, 363] on button "Apply" at bounding box center [509, 361] width 60 height 24
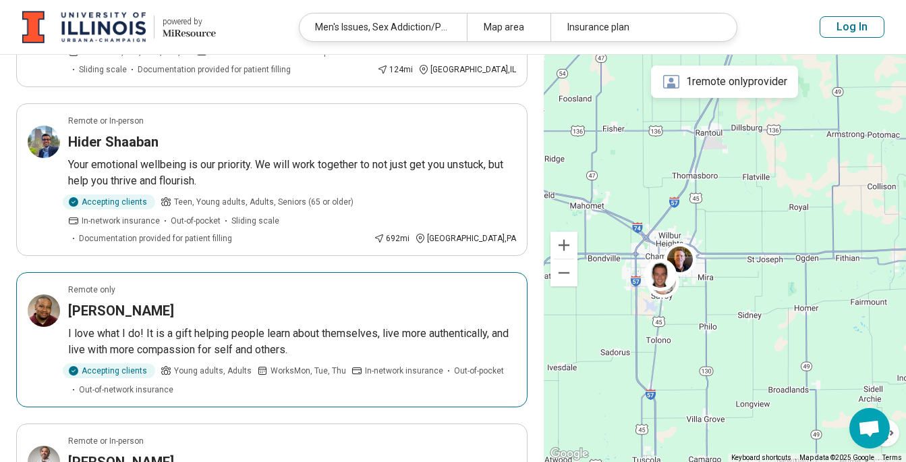
scroll to position [404, 0]
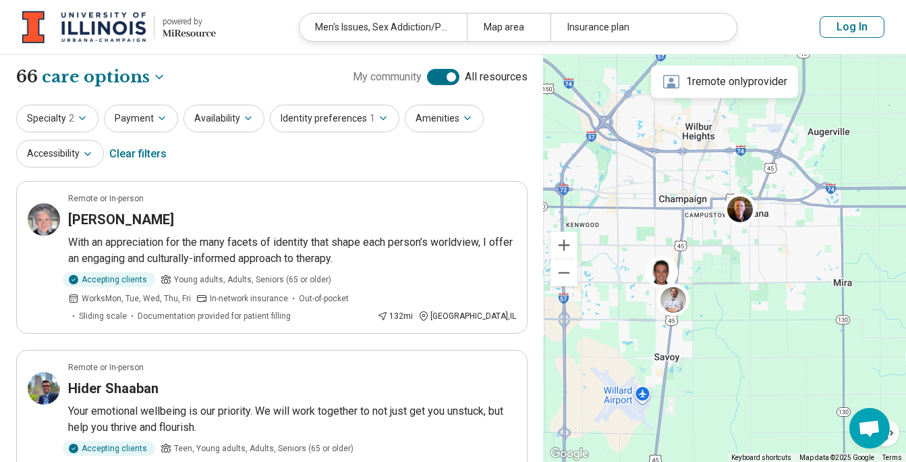
drag, startPoint x: 663, startPoint y: 210, endPoint x: 747, endPoint y: 445, distance: 250.2
click at [747, 445] on div "3" at bounding box center [725, 259] width 362 height 408
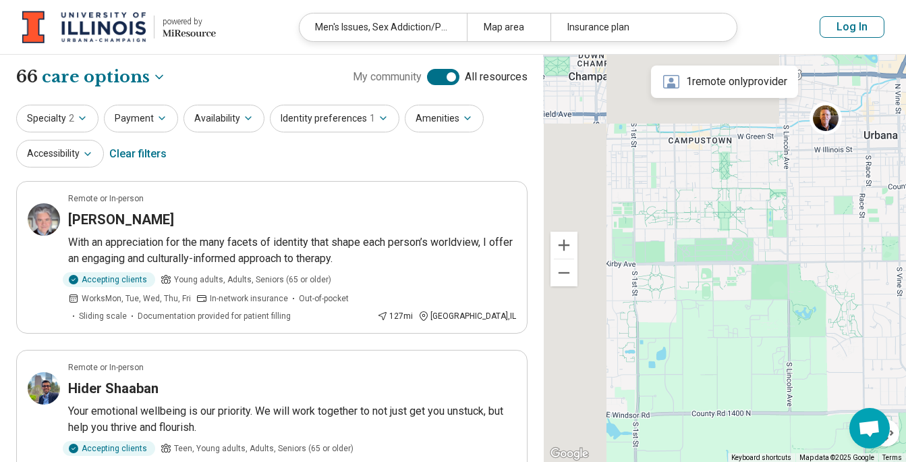
drag, startPoint x: 668, startPoint y: 186, endPoint x: 904, endPoint y: 490, distance: 385.3
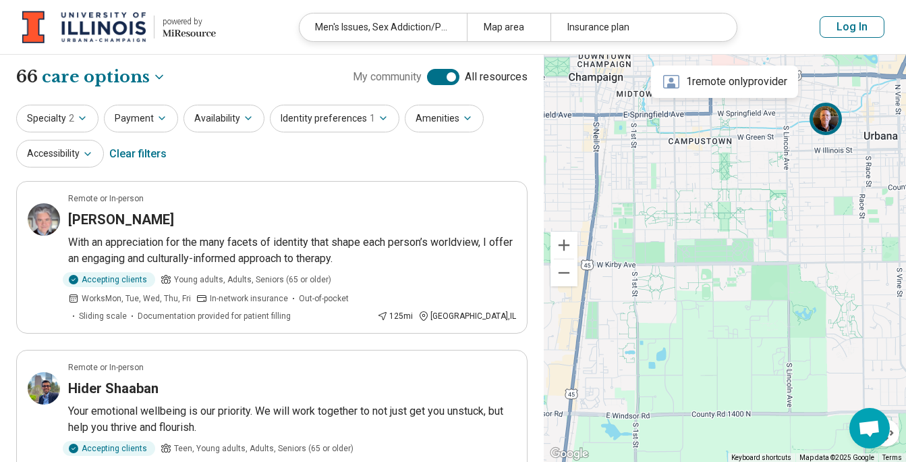
click at [832, 119] on img at bounding box center [827, 119] width 32 height 32
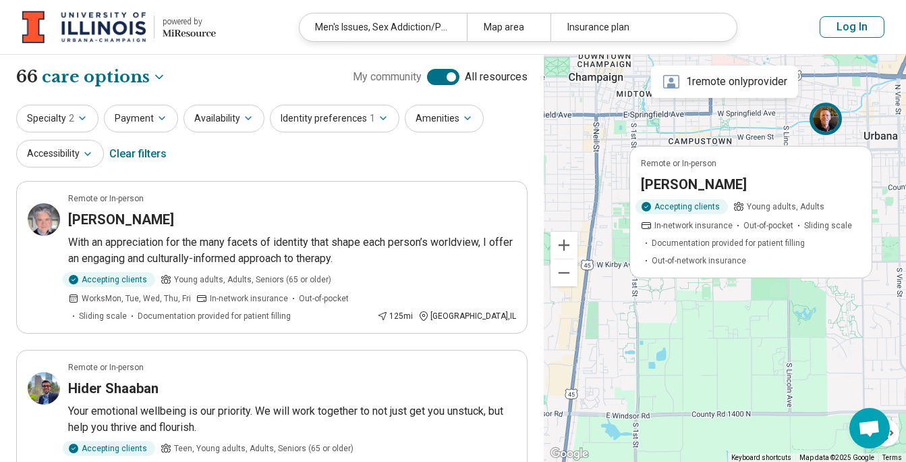
click at [776, 131] on div "Remote or In-person [PERSON_NAME] Accepting clients Young adults, Adults In-net…" at bounding box center [725, 259] width 362 height 408
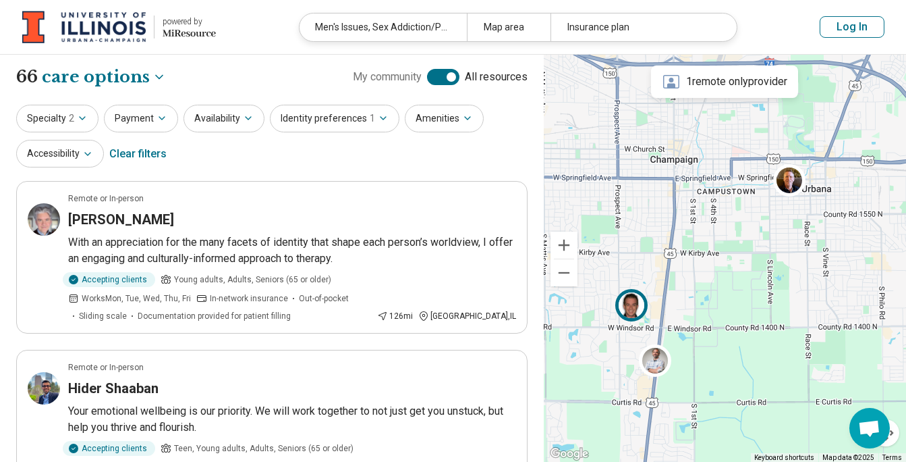
click at [634, 312] on img at bounding box center [632, 305] width 32 height 32
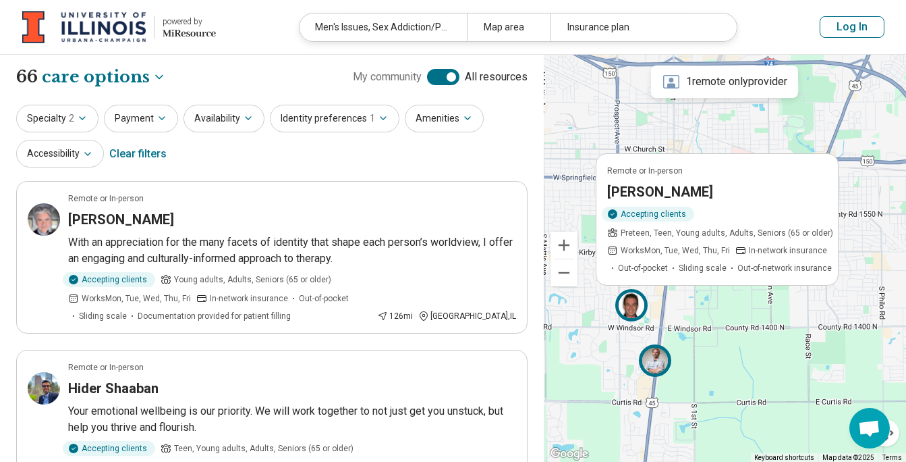
click at [657, 373] on img at bounding box center [655, 360] width 32 height 32
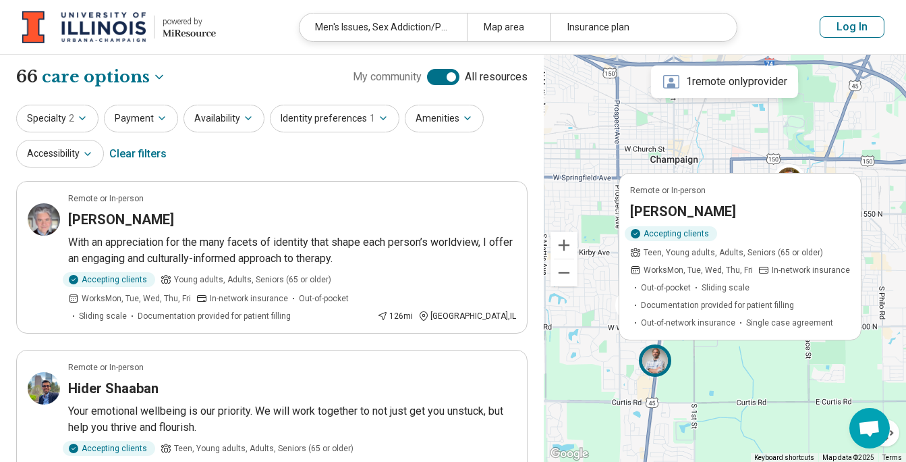
click at [713, 385] on div "Remote or In-person [PERSON_NAME] Accepting clients Teen, Young adults, Adults,…" at bounding box center [725, 259] width 362 height 408
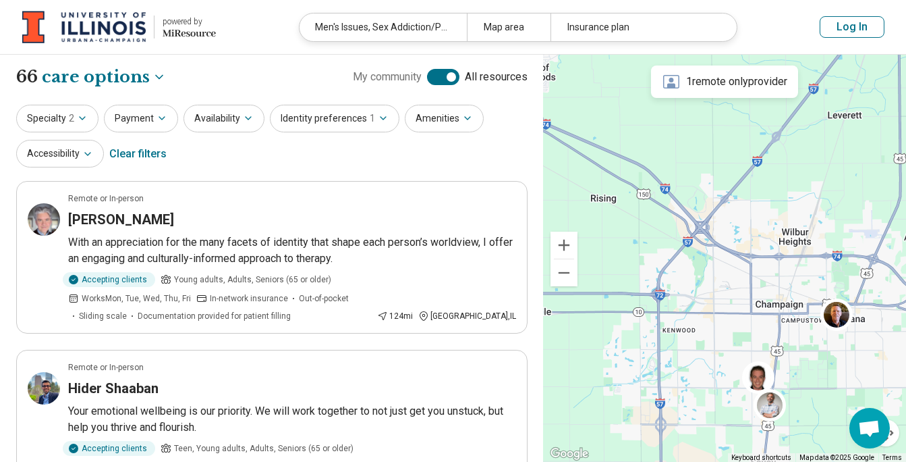
drag, startPoint x: 656, startPoint y: 245, endPoint x: 735, endPoint y: 282, distance: 87.3
click at [735, 282] on div "3" at bounding box center [725, 259] width 362 height 408
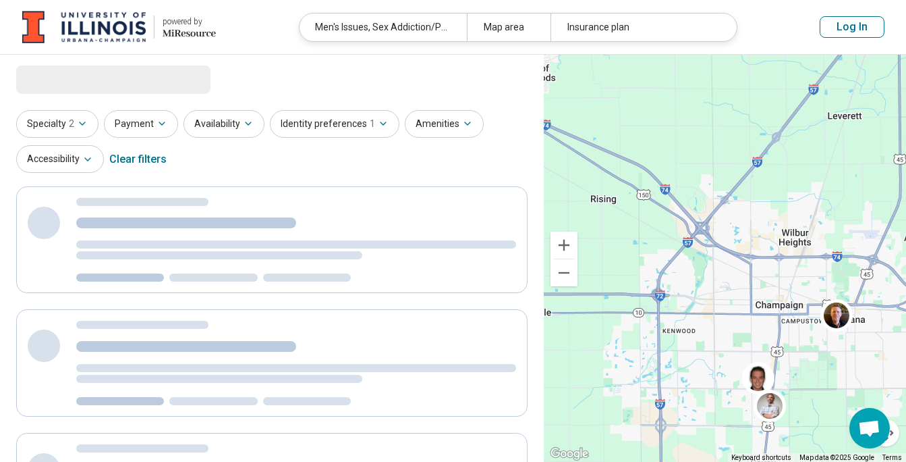
select select "***"
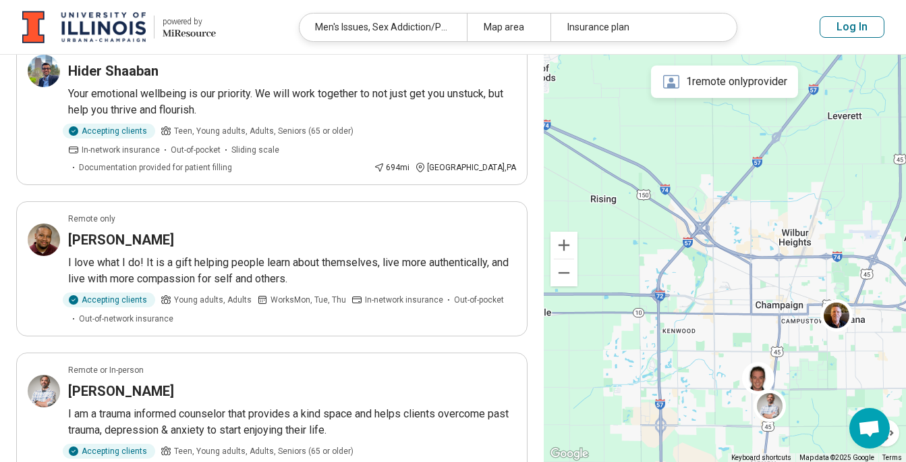
scroll to position [337, 0]
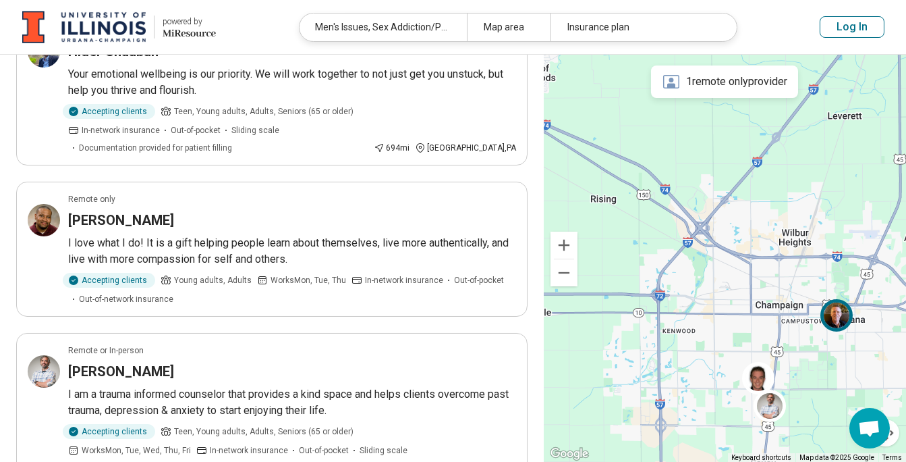
click at [830, 319] on img at bounding box center [837, 315] width 32 height 32
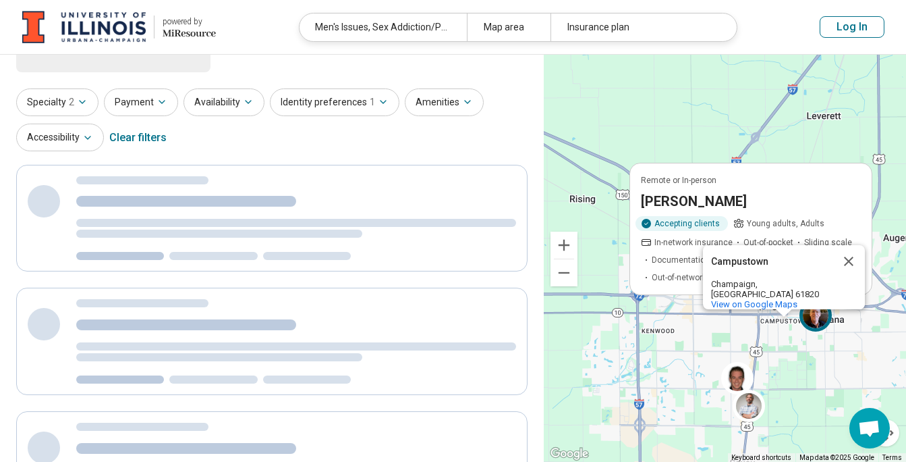
scroll to position [0, 0]
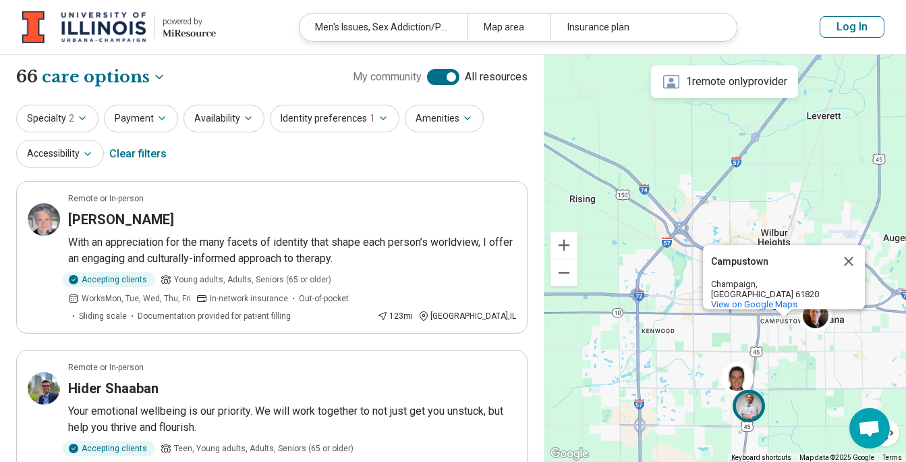
click at [749, 411] on img at bounding box center [749, 405] width 32 height 32
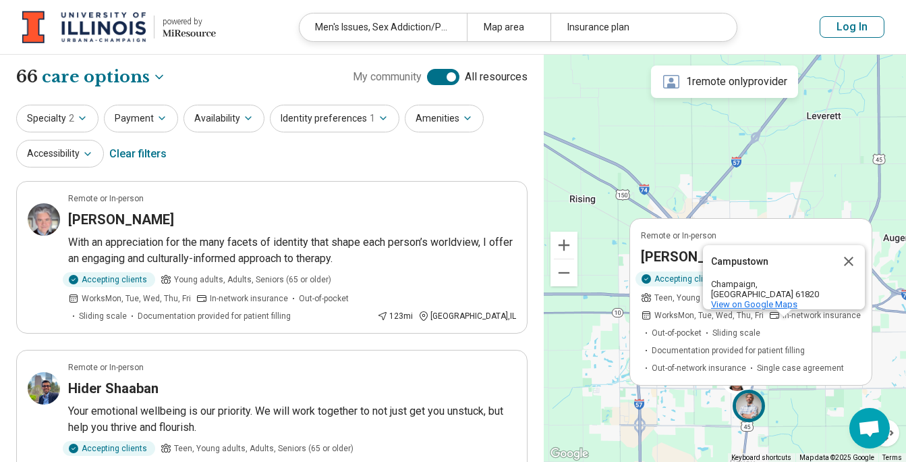
click at [782, 299] on span "View on Google Maps" at bounding box center [754, 304] width 86 height 10
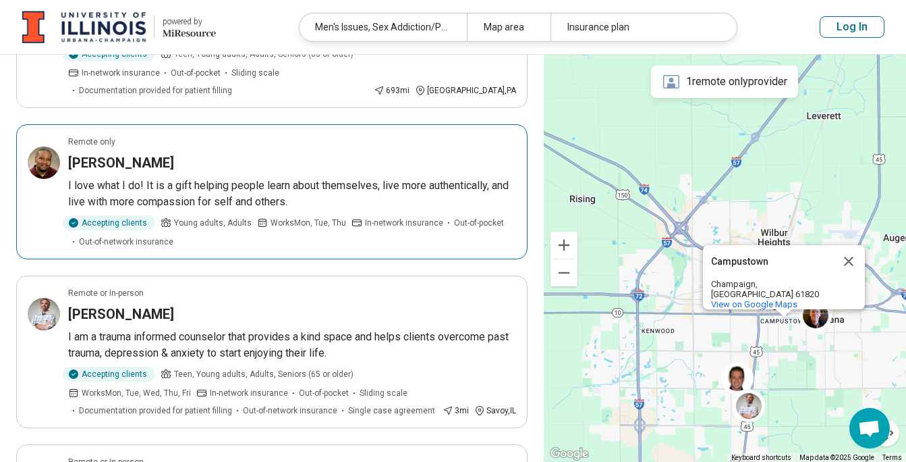
scroll to position [404, 0]
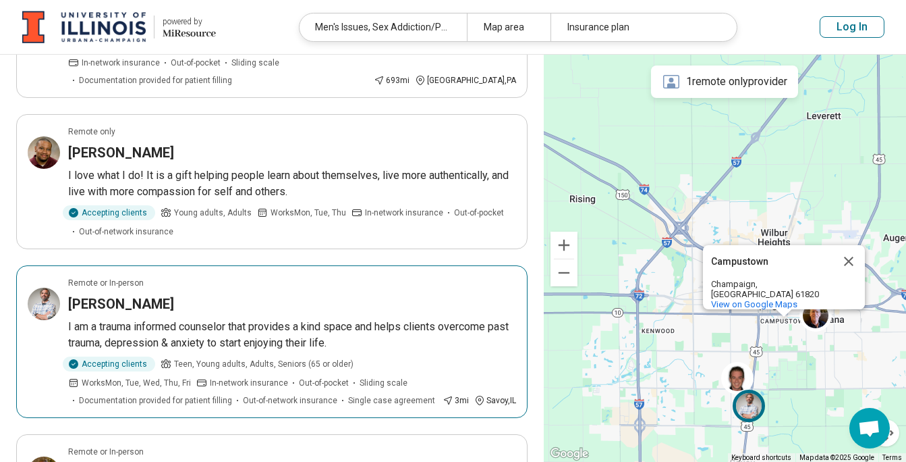
click at [315, 325] on p "I am a trauma informed counselor that provides a kind space and helps clients o…" at bounding box center [292, 335] width 448 height 32
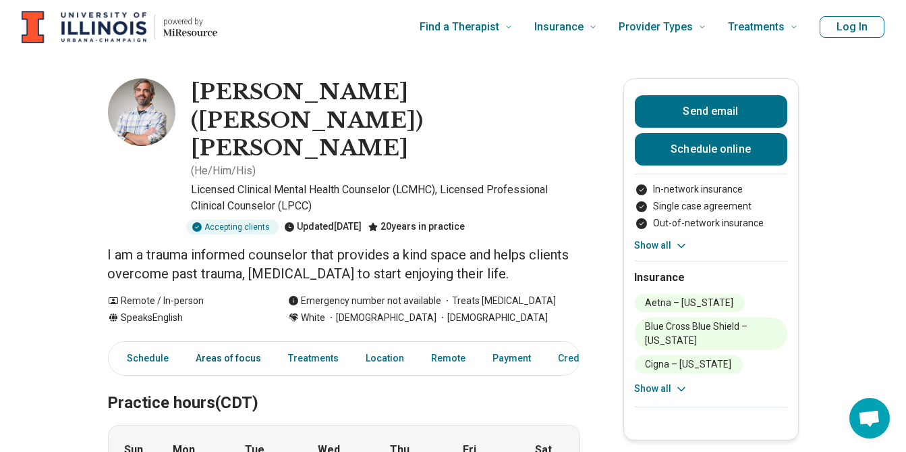
click at [234, 344] on link "Areas of focus" at bounding box center [229, 358] width 82 height 28
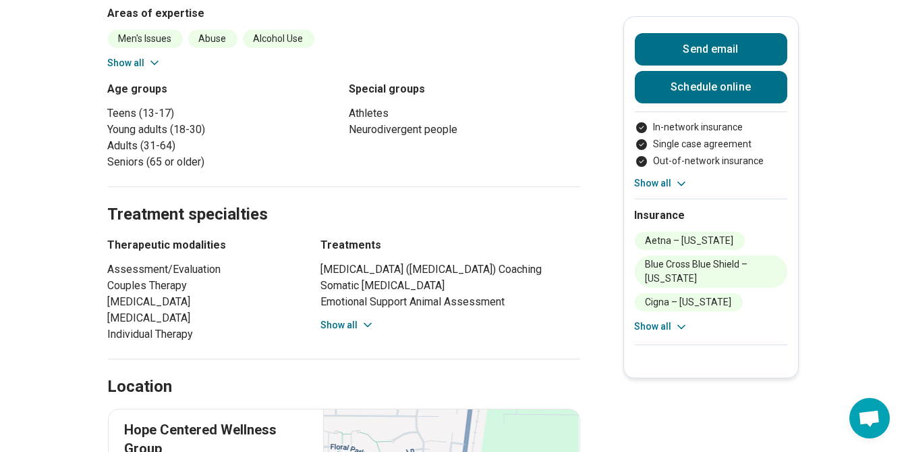
scroll to position [767, 0]
